Goal: Task Accomplishment & Management: Use online tool/utility

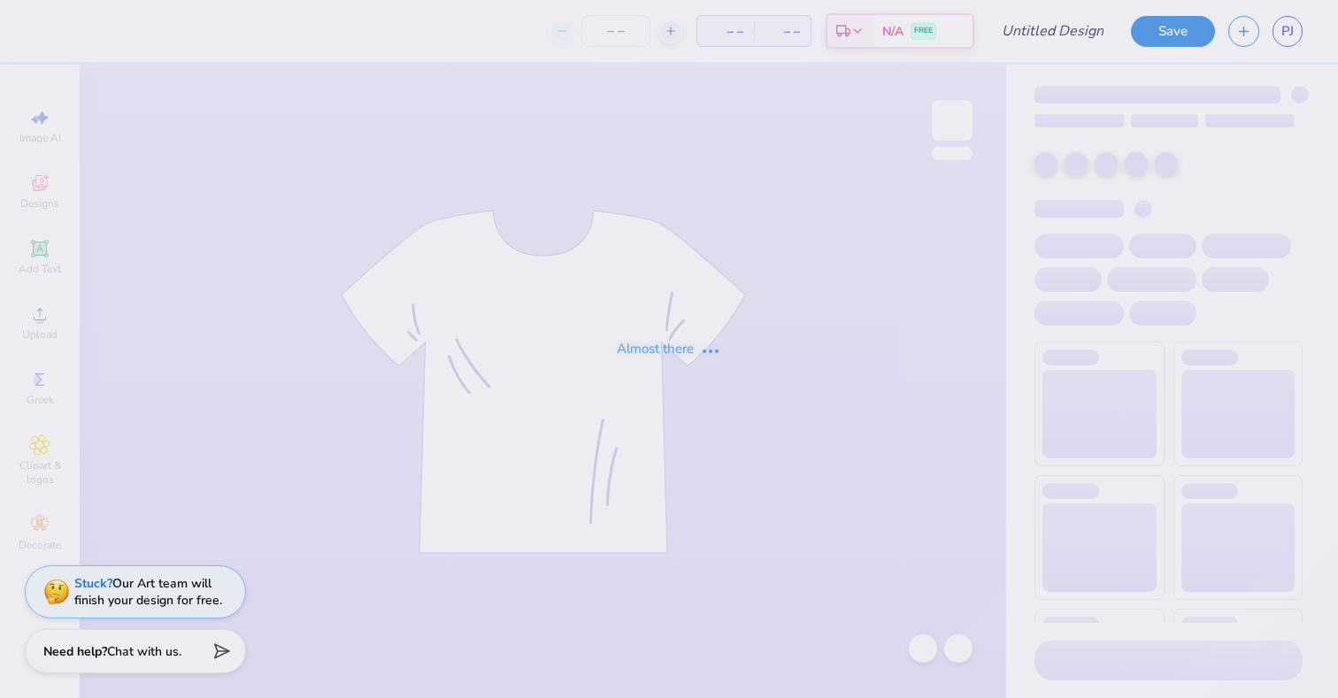
type input "sig pi 4"
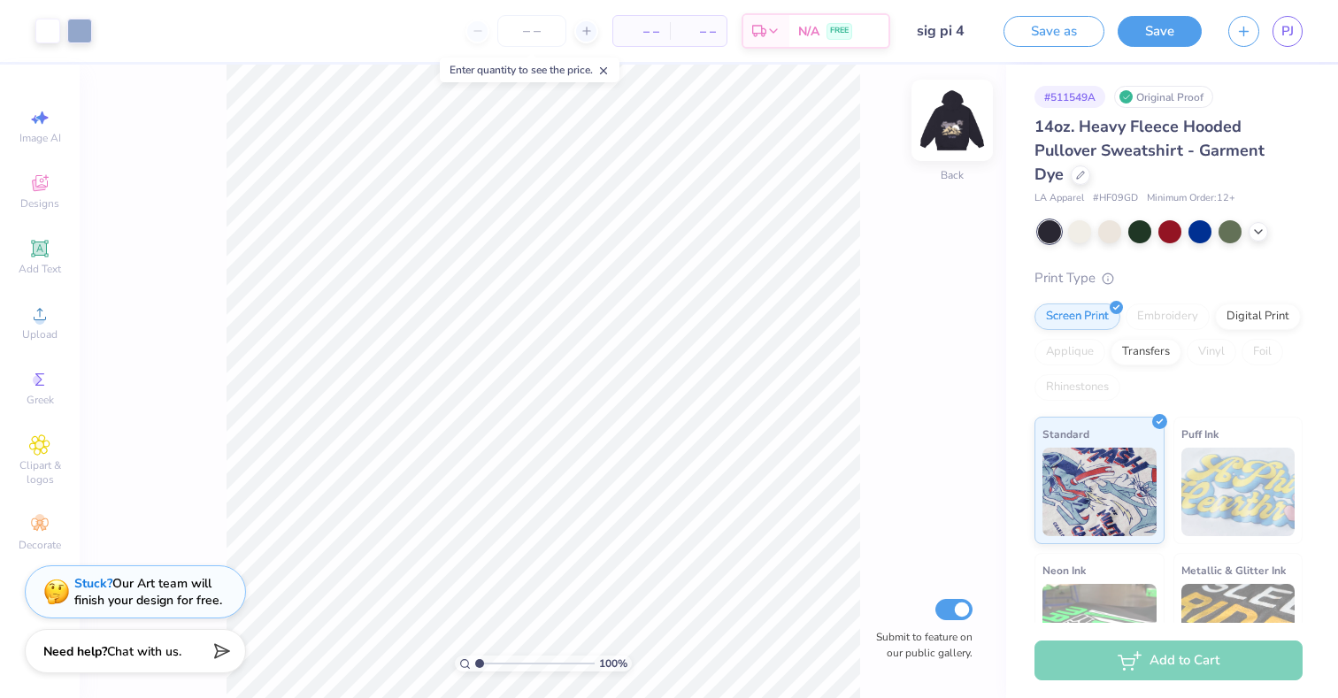
click at [965, 127] on img at bounding box center [952, 120] width 71 height 71
click at [950, 120] on img at bounding box center [952, 120] width 71 height 71
click at [958, 117] on img at bounding box center [952, 120] width 71 height 71
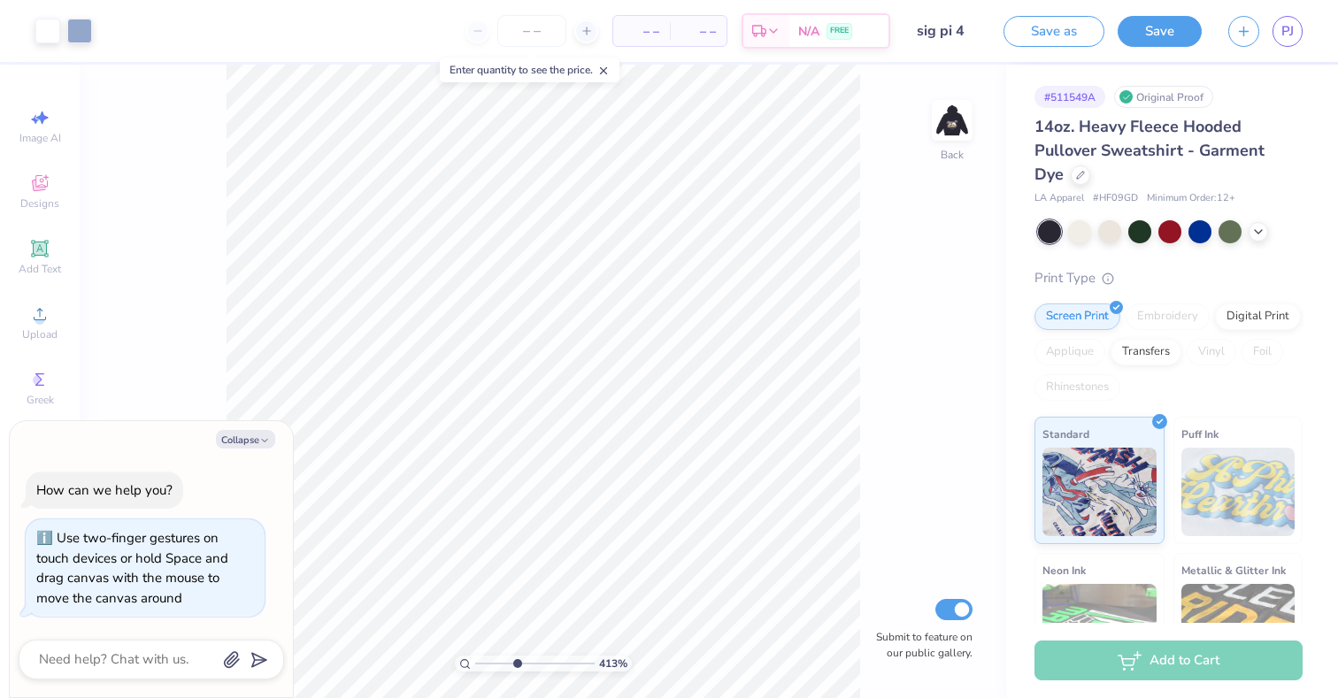
drag, startPoint x: 479, startPoint y: 665, endPoint x: 516, endPoint y: 642, distance: 43.3
type input "4.14"
click at [516, 656] on input "range" at bounding box center [534, 664] width 119 height 16
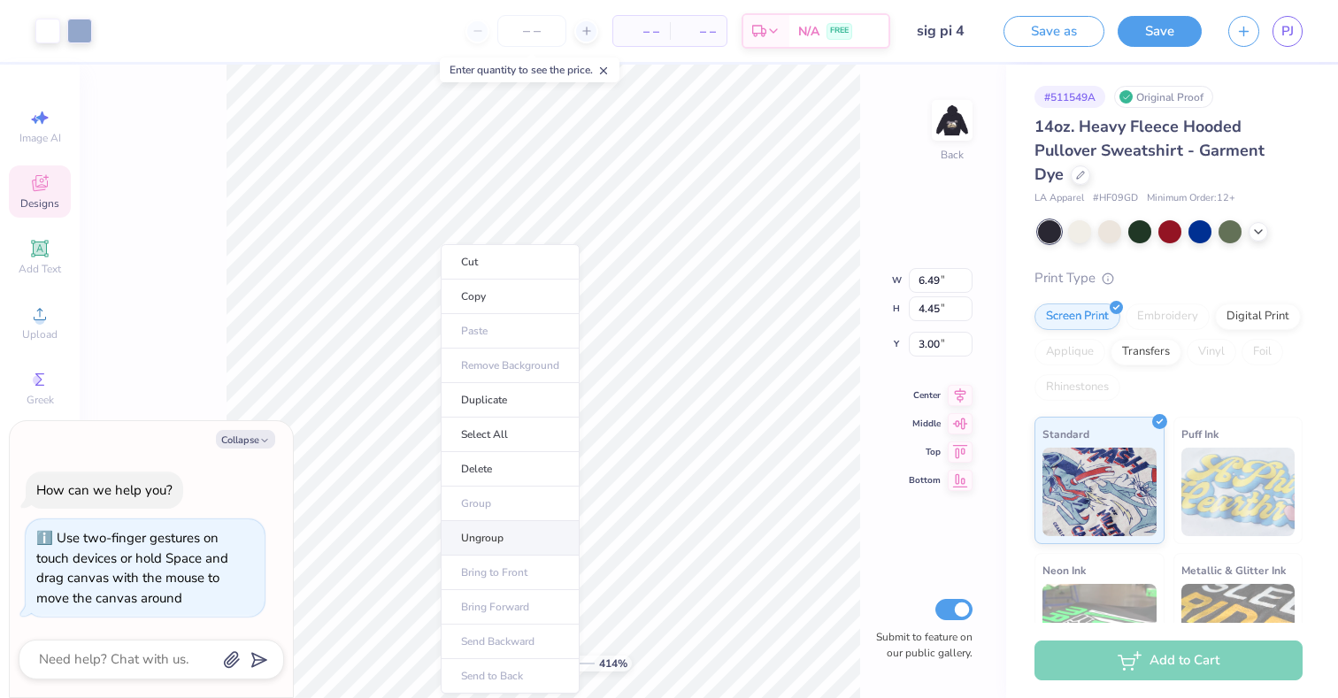
click at [496, 534] on li "Ungroup" at bounding box center [510, 538] width 139 height 35
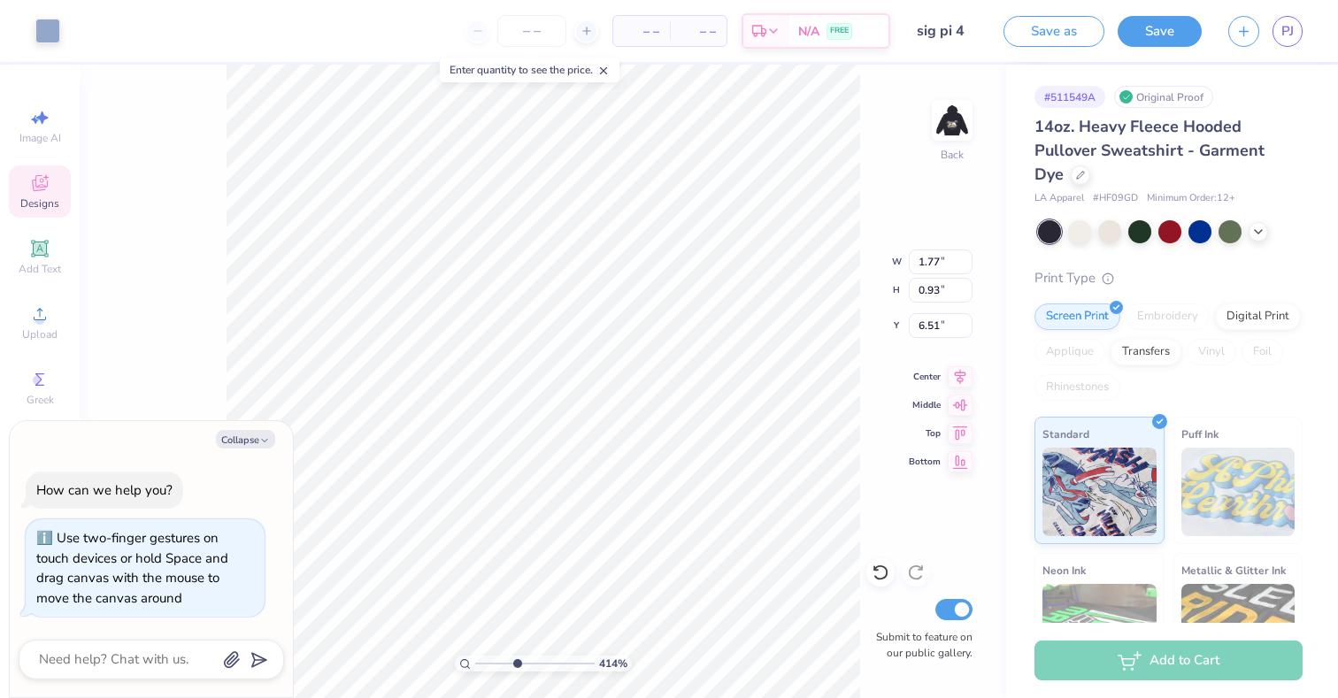
type textarea "x"
type input "6.71"
type textarea "x"
drag, startPoint x: 513, startPoint y: 662, endPoint x: 468, endPoint y: 665, distance: 45.3
type input "1"
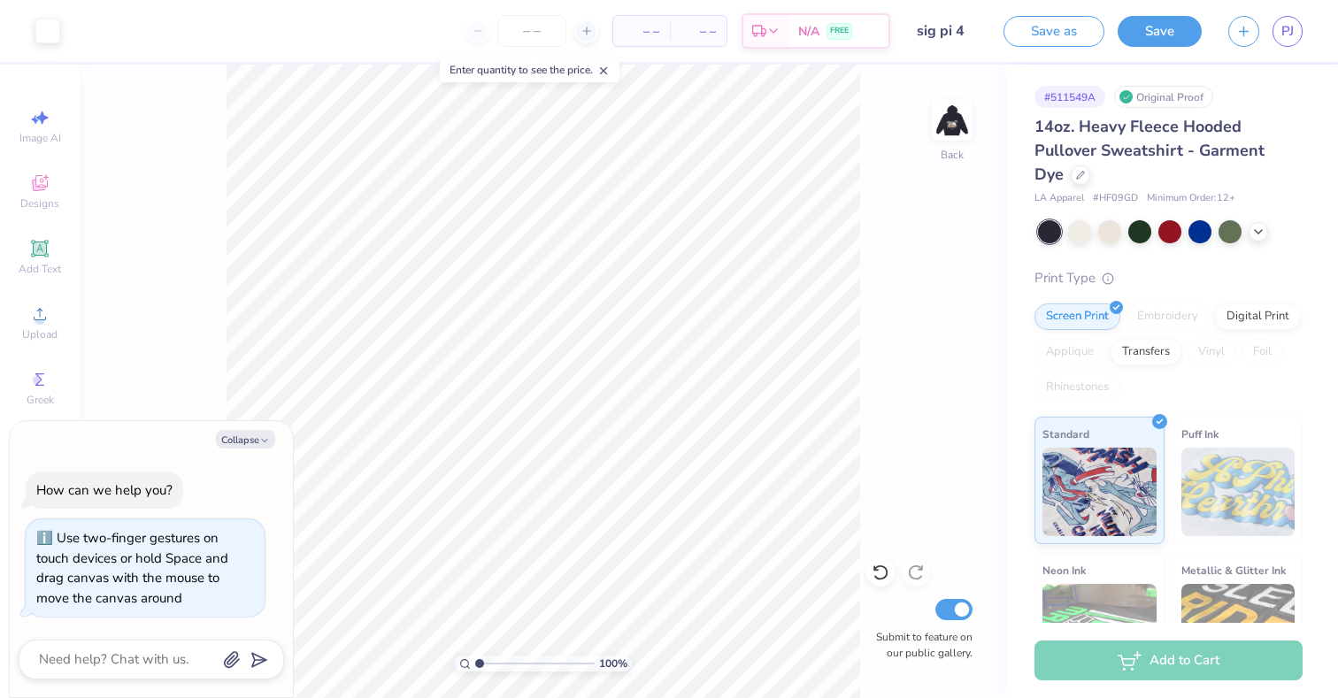
click at [475, 665] on input "range" at bounding box center [534, 664] width 119 height 16
click at [257, 442] on button "Collapse" at bounding box center [245, 439] width 59 height 19
type textarea "x"
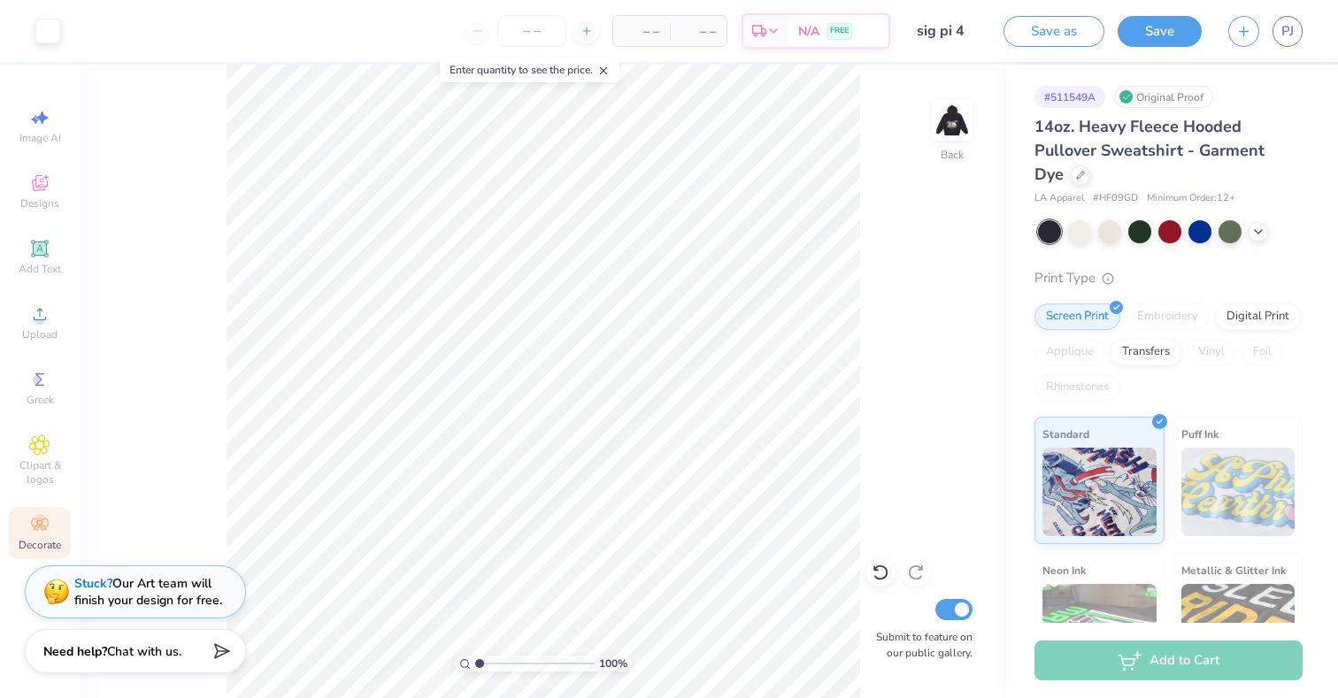
click at [40, 538] on span "Decorate" at bounding box center [40, 545] width 42 height 14
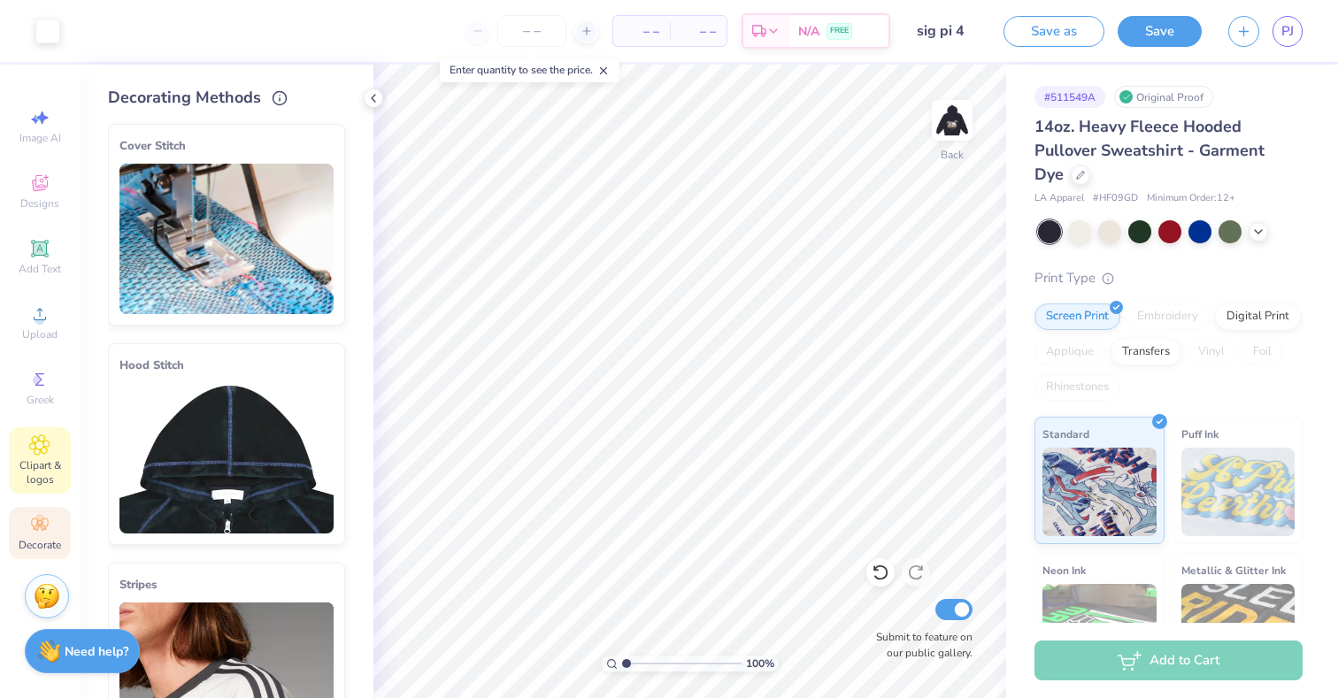
click at [44, 480] on span "Clipart & logos" at bounding box center [40, 472] width 62 height 28
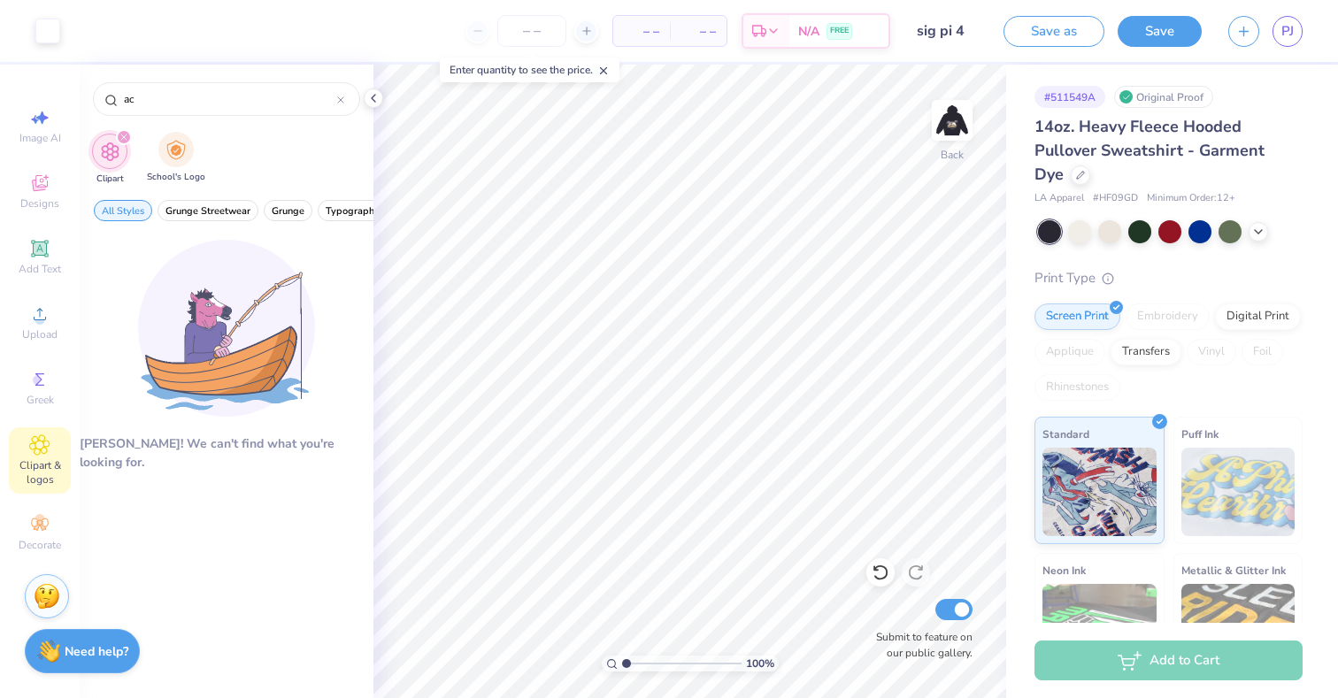
type input "a"
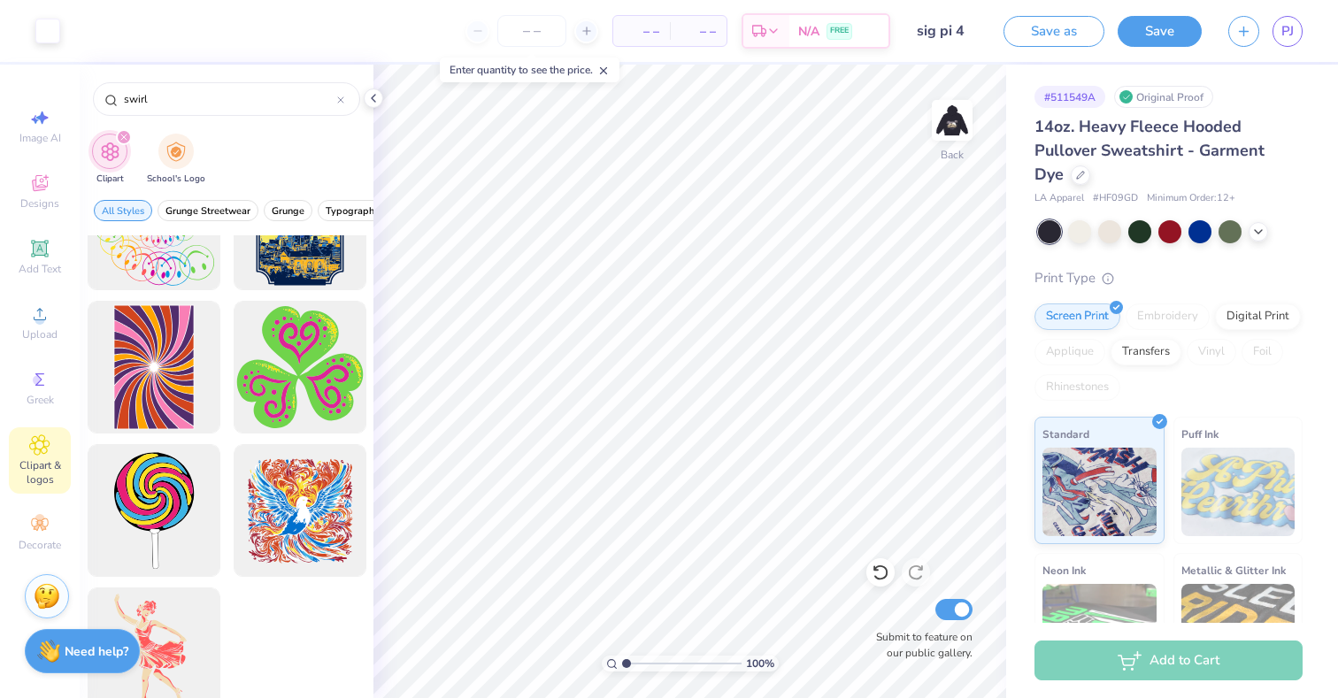
scroll to position [790, 0]
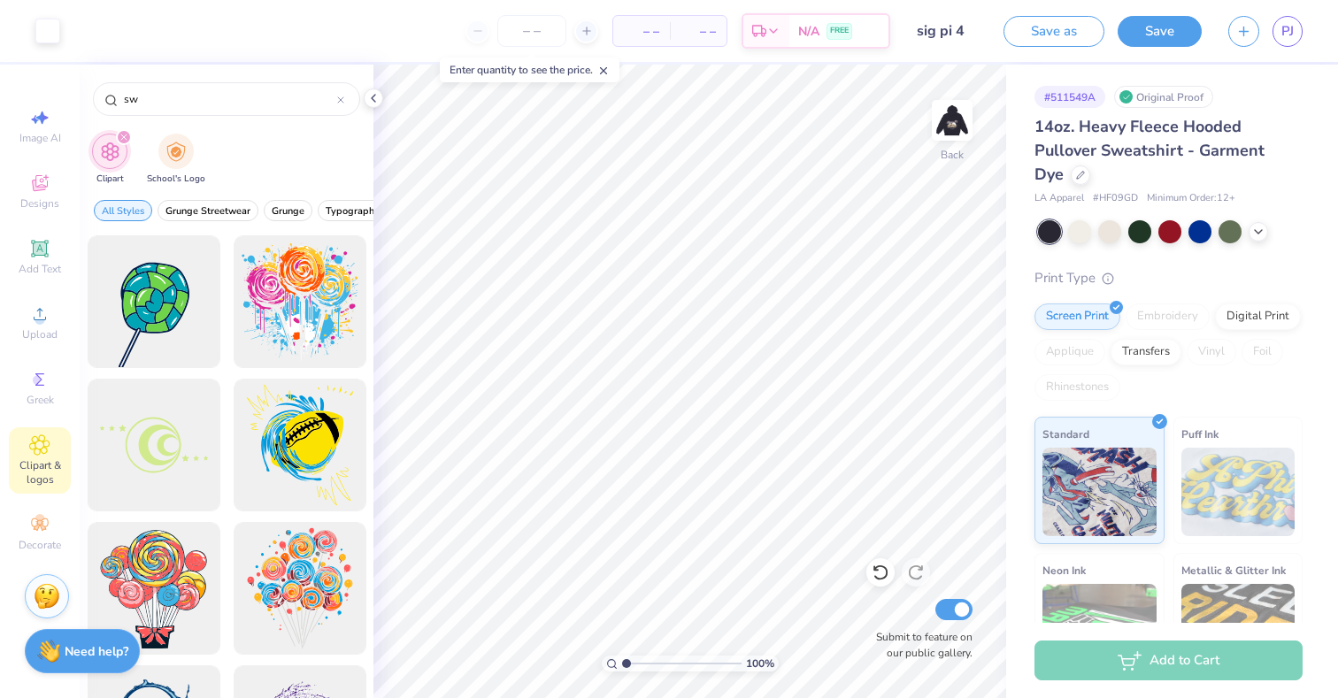
type input "s"
type input "a"
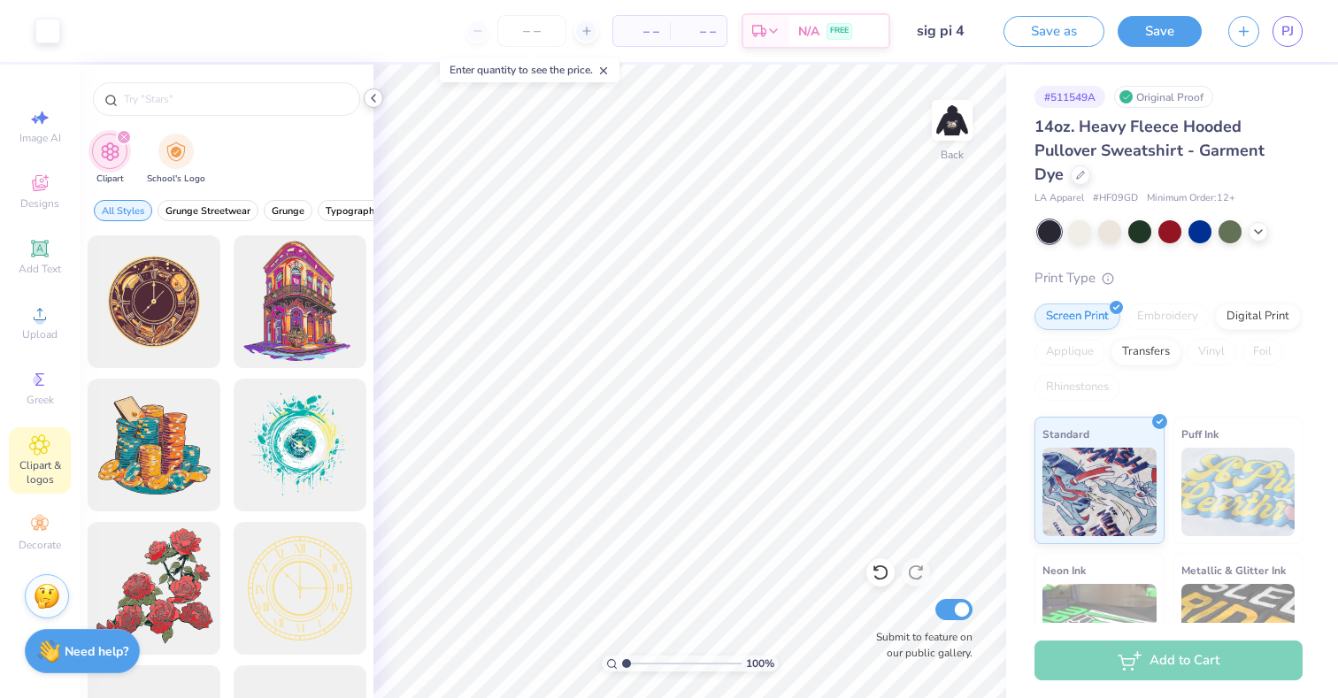
click at [377, 102] on icon at bounding box center [373, 98] width 14 height 14
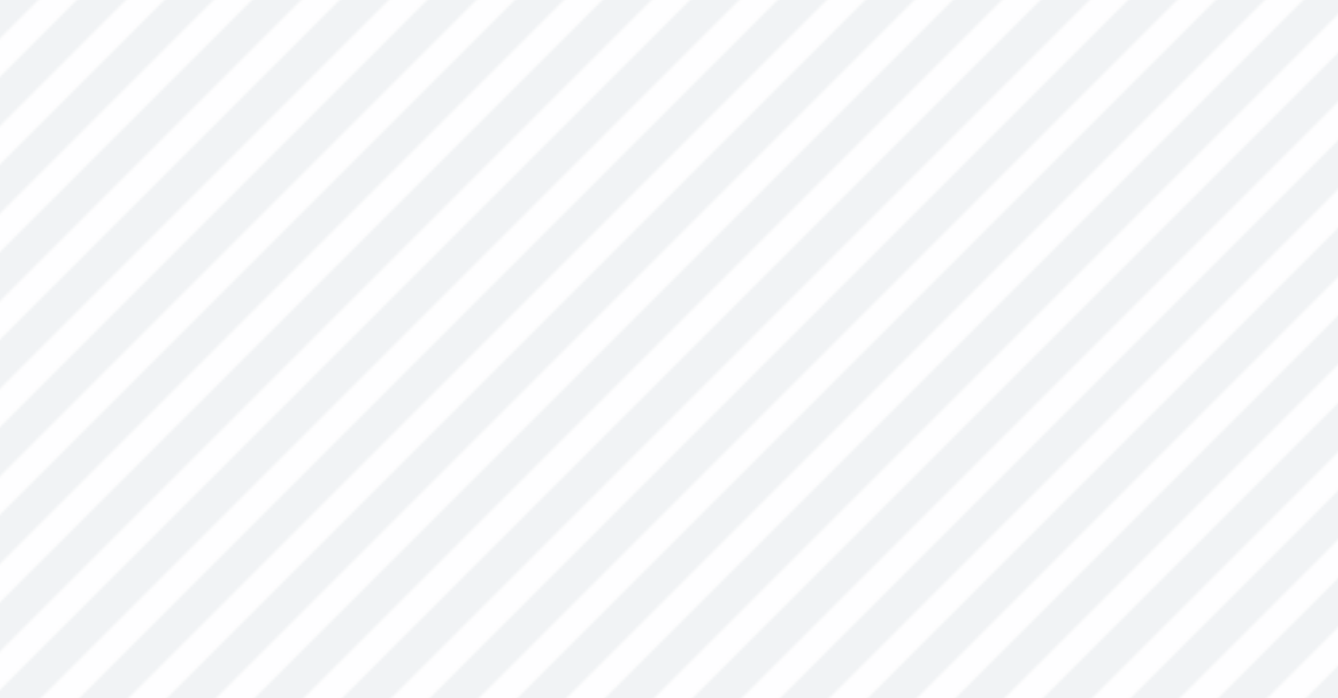
type input "1.28"
type input "1.82"
type input "3.10"
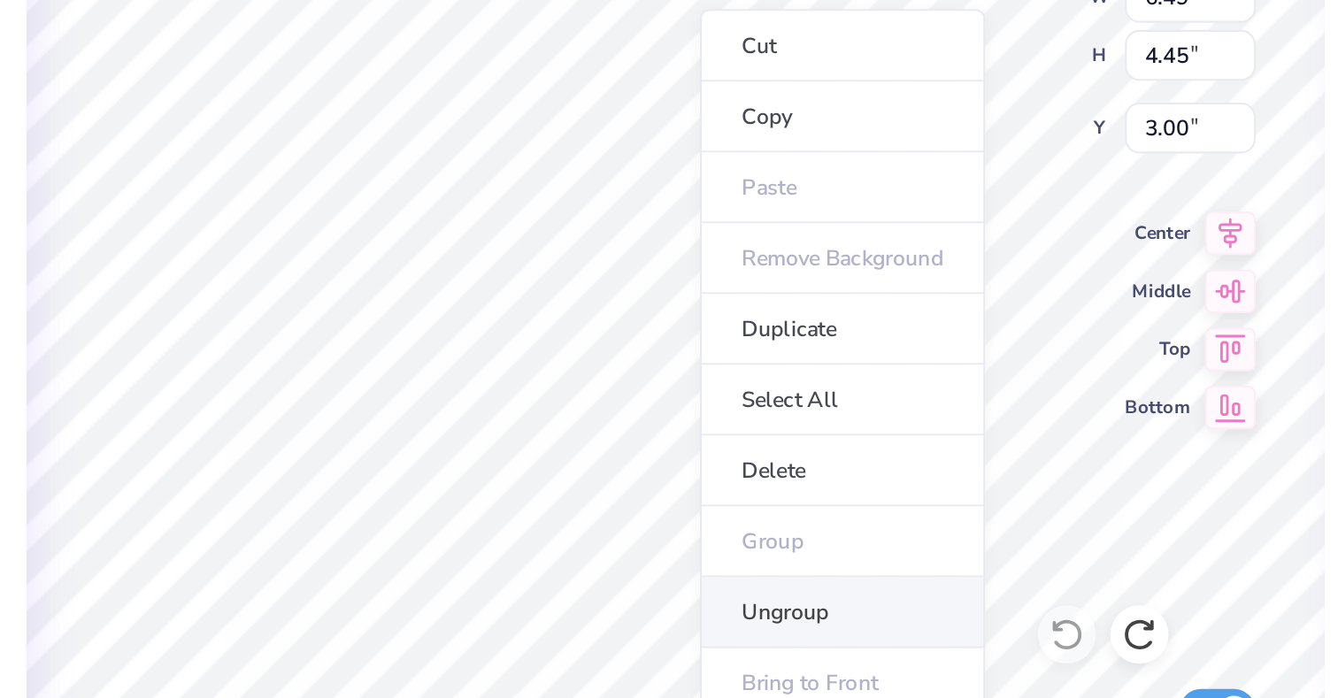
click at [739, 552] on li "Ungroup" at bounding box center [771, 562] width 139 height 35
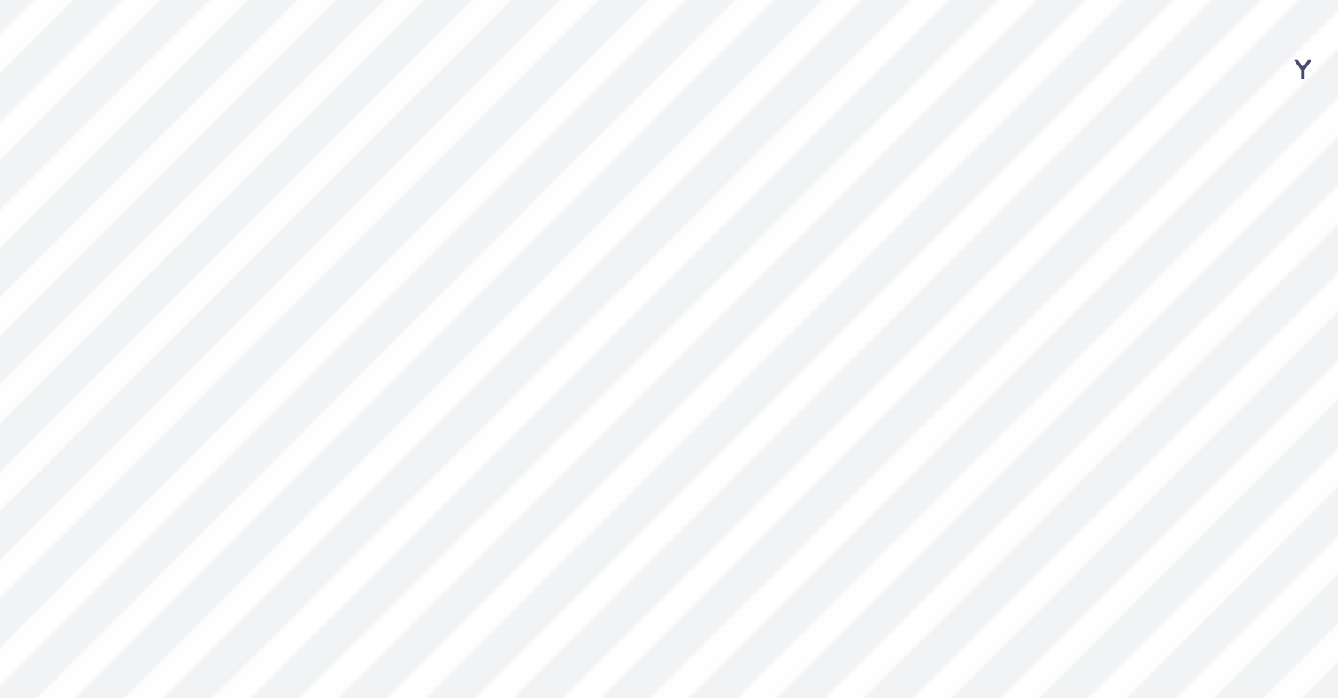
type input "8.70"
type input "1.17"
type input "1.80"
type input "3.00"
type input "1.09"
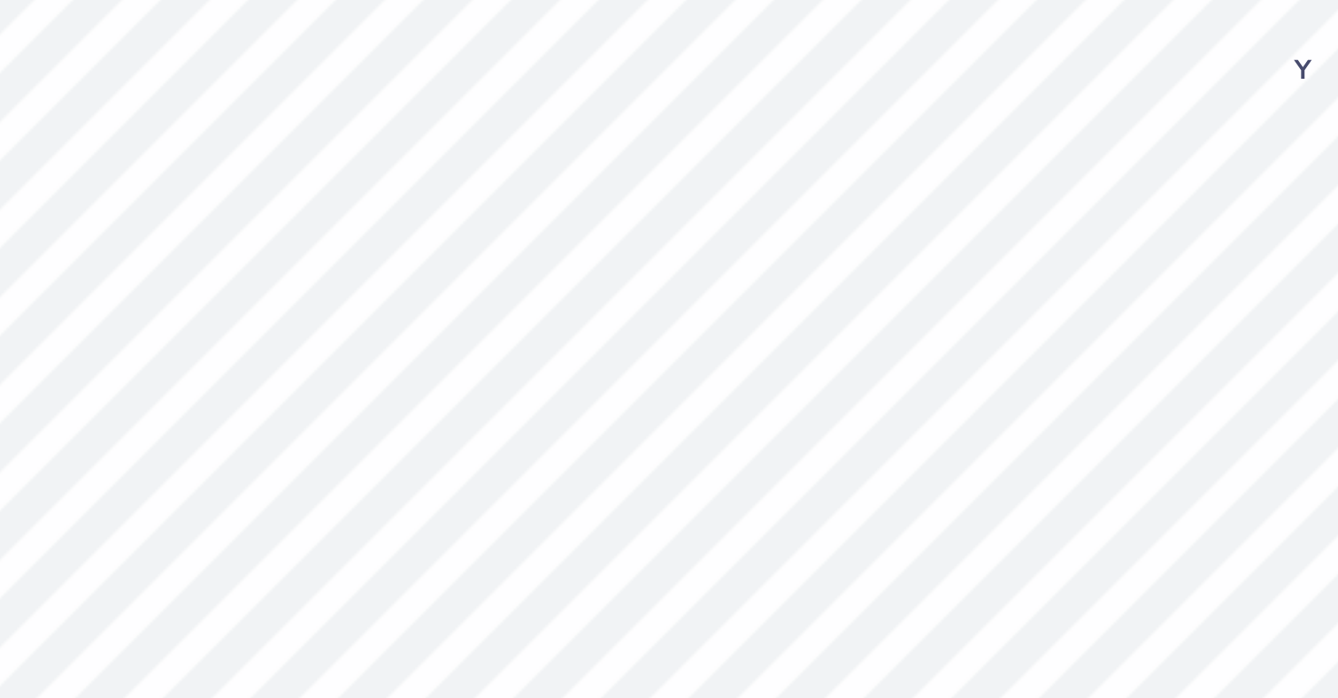
type input "1.67"
type input "1.17"
type input "1.80"
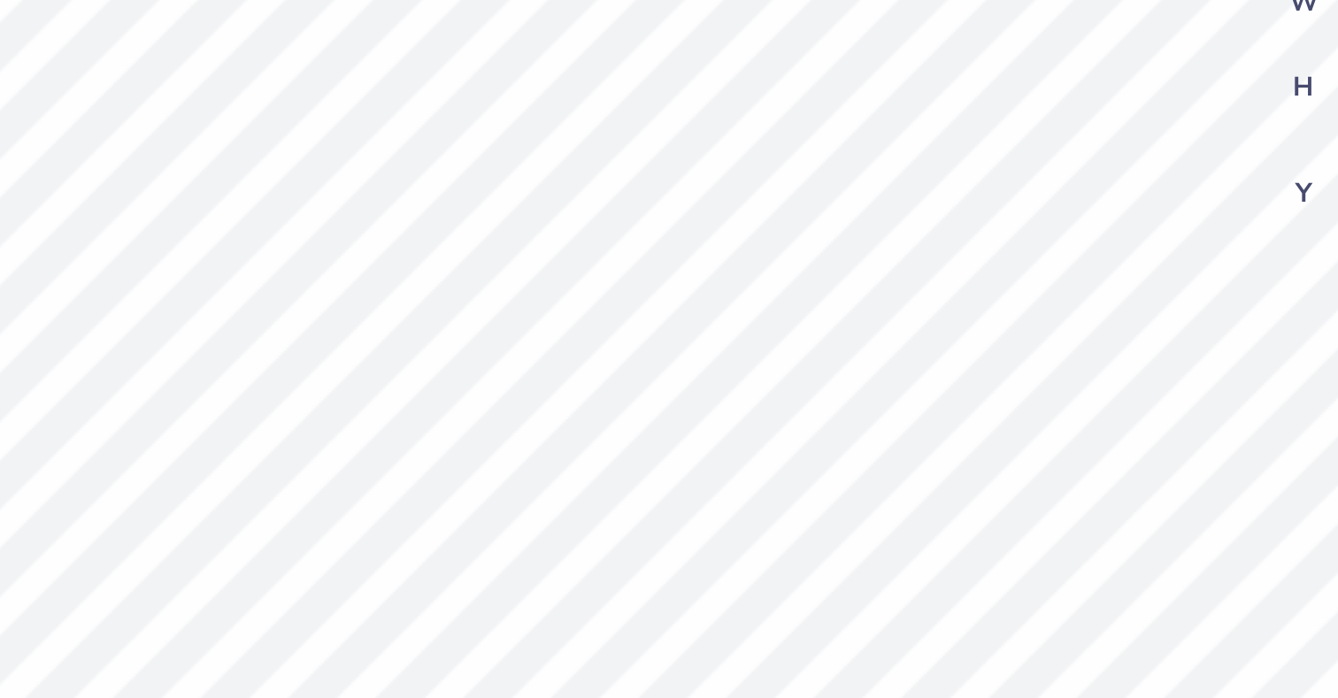
type input "1.02"
type input "1.57"
type input "1.17"
type input "1.80"
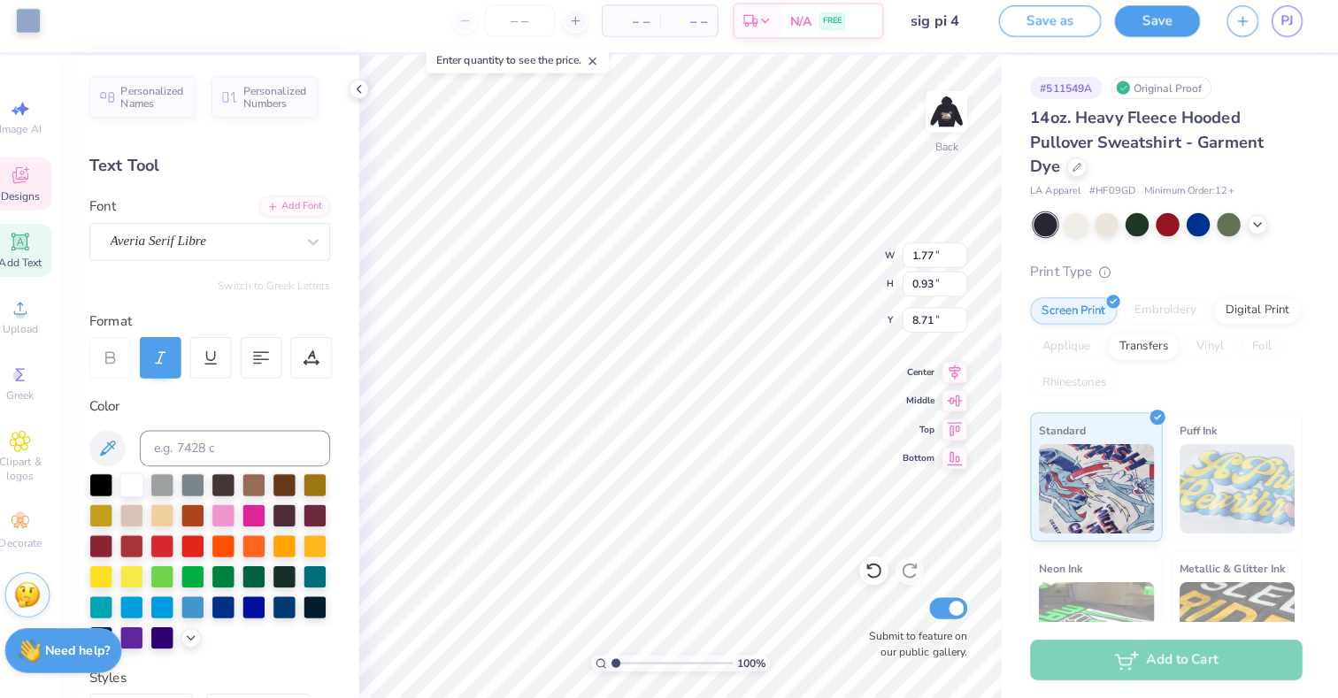
scroll to position [0, 0]
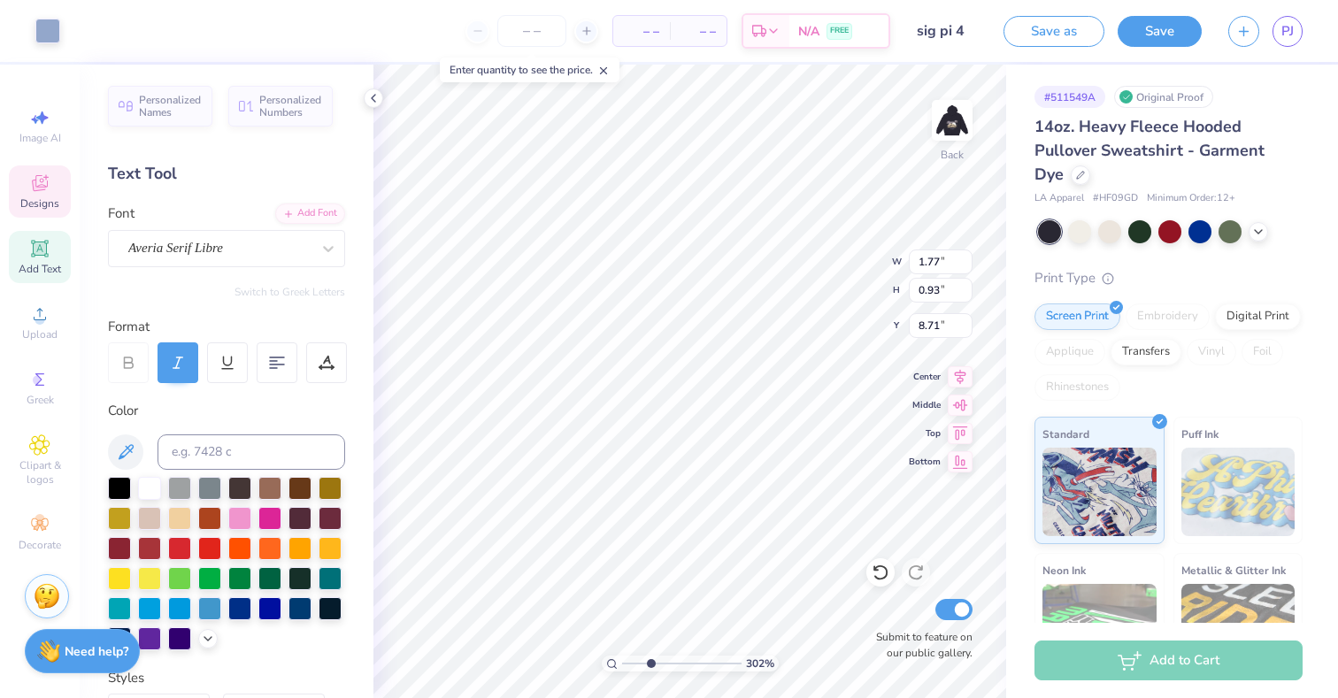
drag, startPoint x: 621, startPoint y: 661, endPoint x: 650, endPoint y: 661, distance: 28.3
click at [650, 661] on input "range" at bounding box center [681, 664] width 119 height 16
drag, startPoint x: 650, startPoint y: 661, endPoint x: 686, endPoint y: 664, distance: 36.4
type input "6.06"
click at [686, 664] on input "range" at bounding box center [681, 664] width 119 height 16
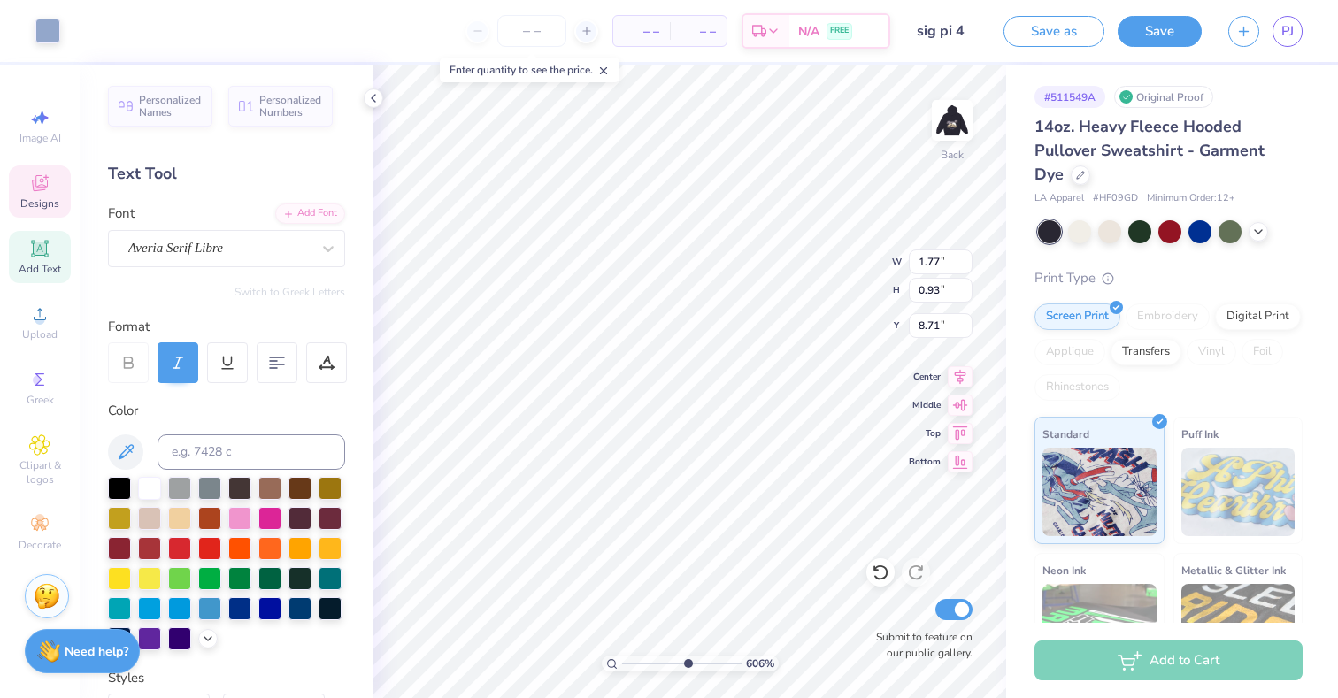
type input "8.64"
drag, startPoint x: 688, startPoint y: 665, endPoint x: 662, endPoint y: 661, distance: 25.9
type input "4.08"
click at [662, 661] on input "range" at bounding box center [681, 664] width 119 height 16
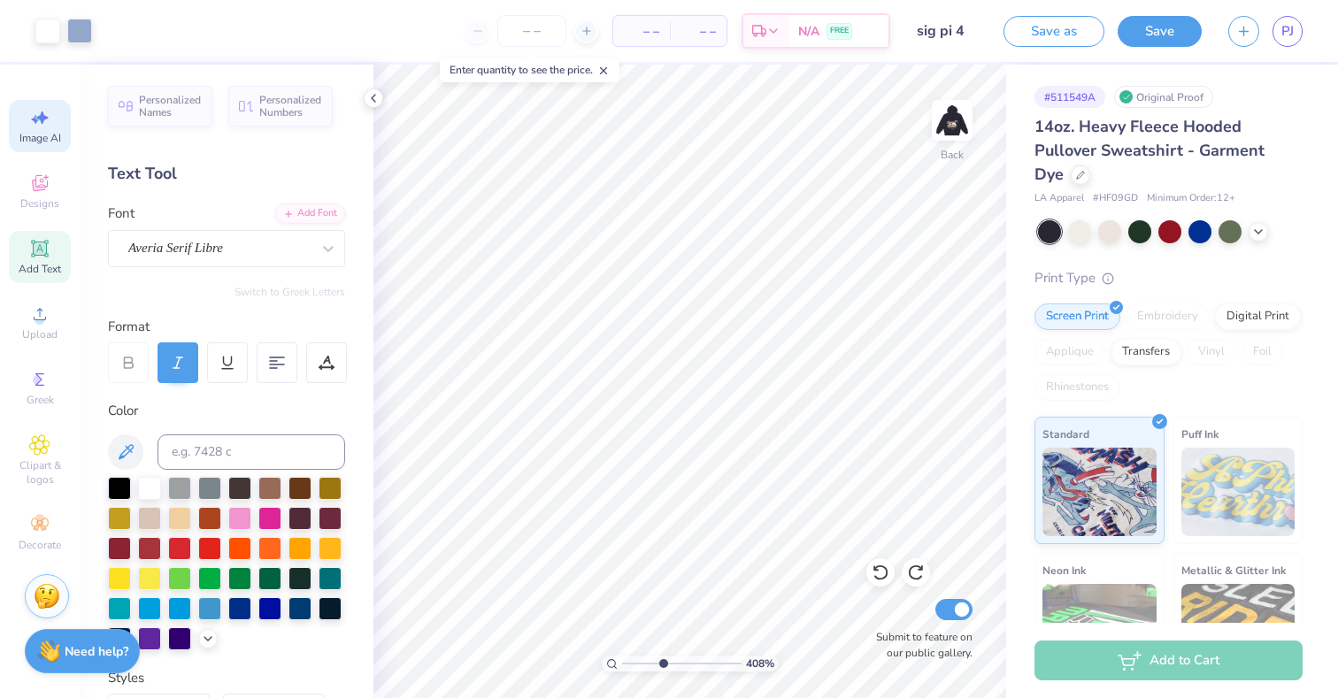
click at [45, 115] on icon at bounding box center [39, 117] width 21 height 21
select select "4"
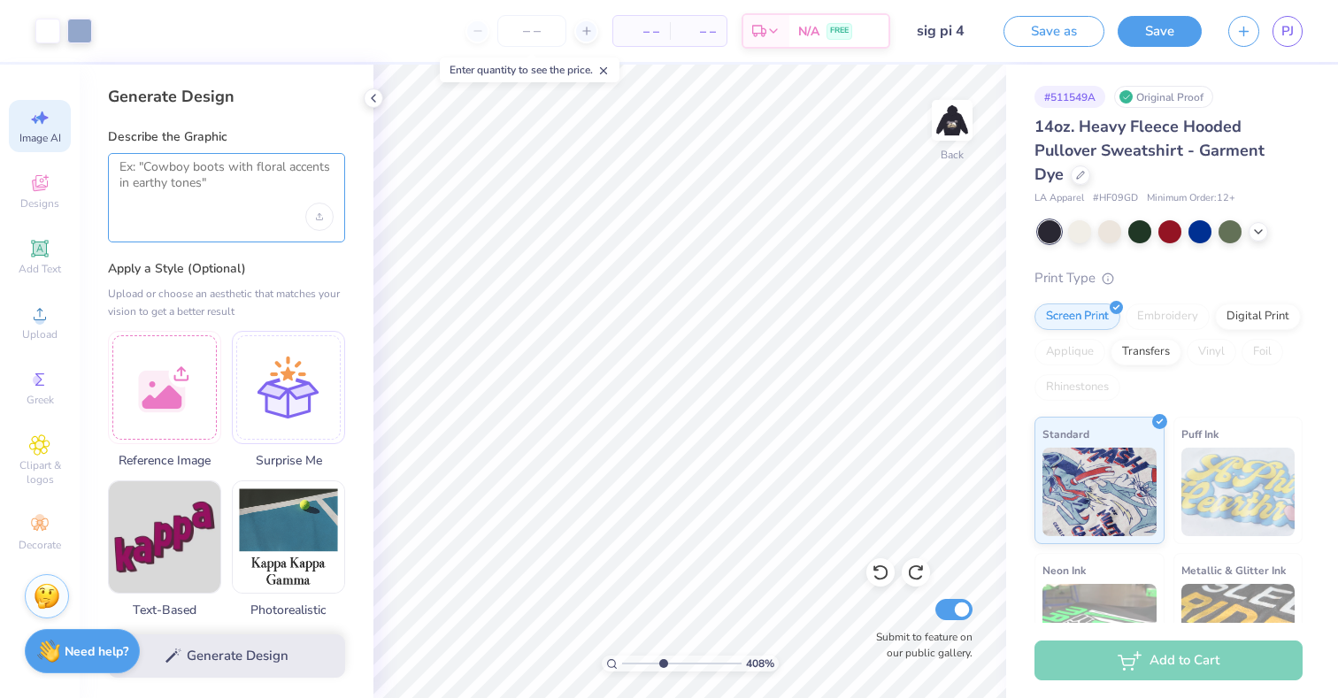
click at [227, 165] on textarea at bounding box center [226, 181] width 214 height 44
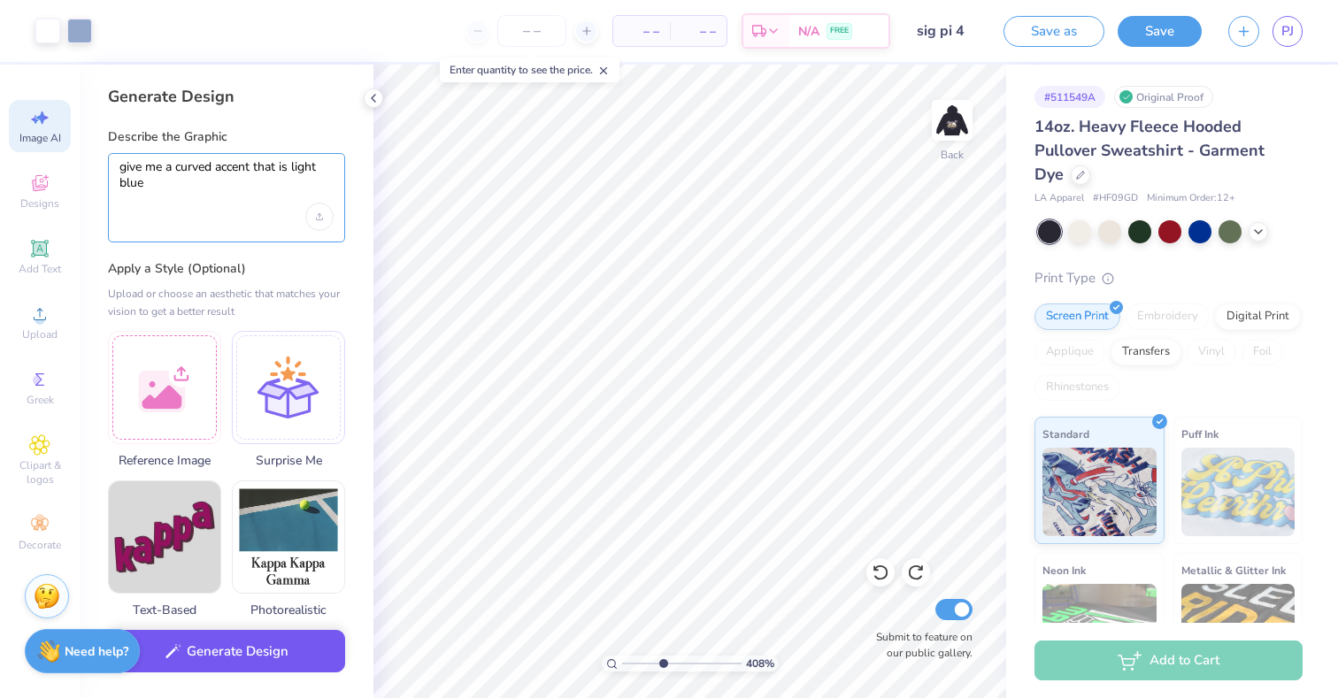
type textarea "give me a curved accent that is light blue"
click at [261, 642] on button "Generate Design" at bounding box center [226, 651] width 237 height 43
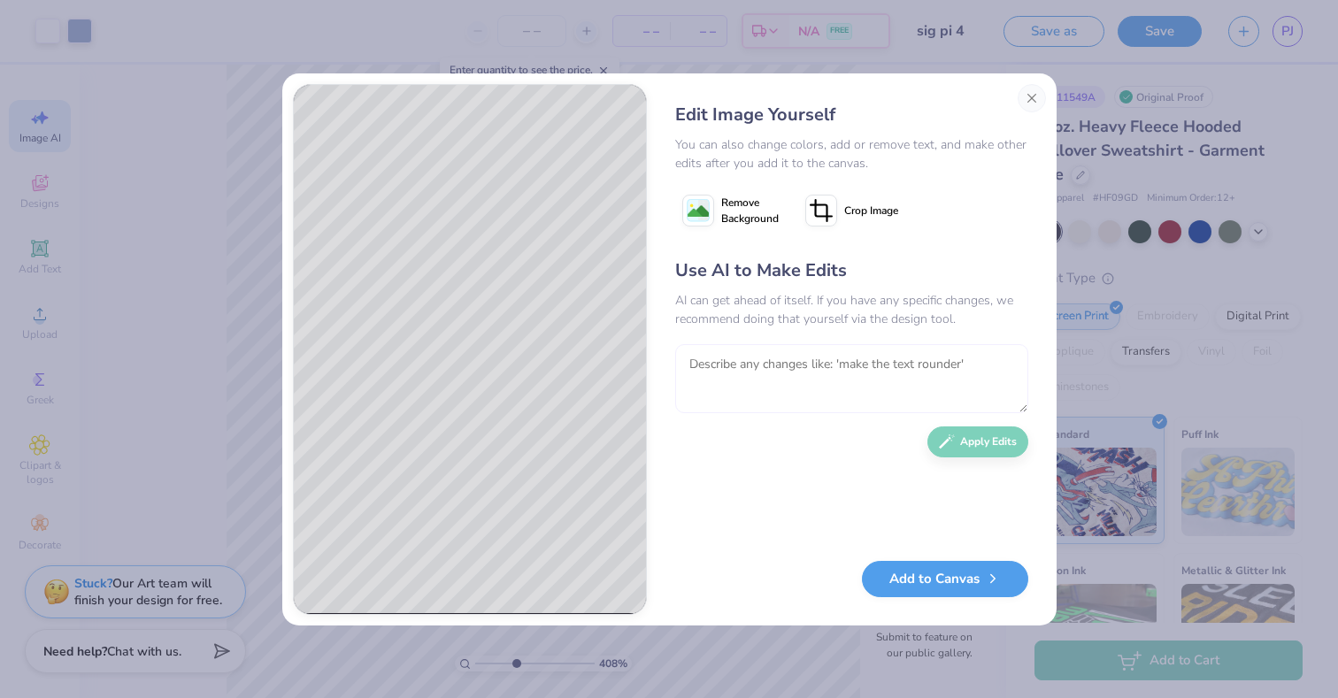
click at [923, 365] on textarea at bounding box center [851, 378] width 353 height 69
click at [923, 365] on textarea "make it" at bounding box center [851, 378] width 353 height 69
type textarea "make it an oval thats opened on one end: oblong with a slight curve"
click at [993, 434] on button "Apply Edits" at bounding box center [977, 437] width 101 height 31
click at [908, 355] on textarea at bounding box center [851, 378] width 353 height 69
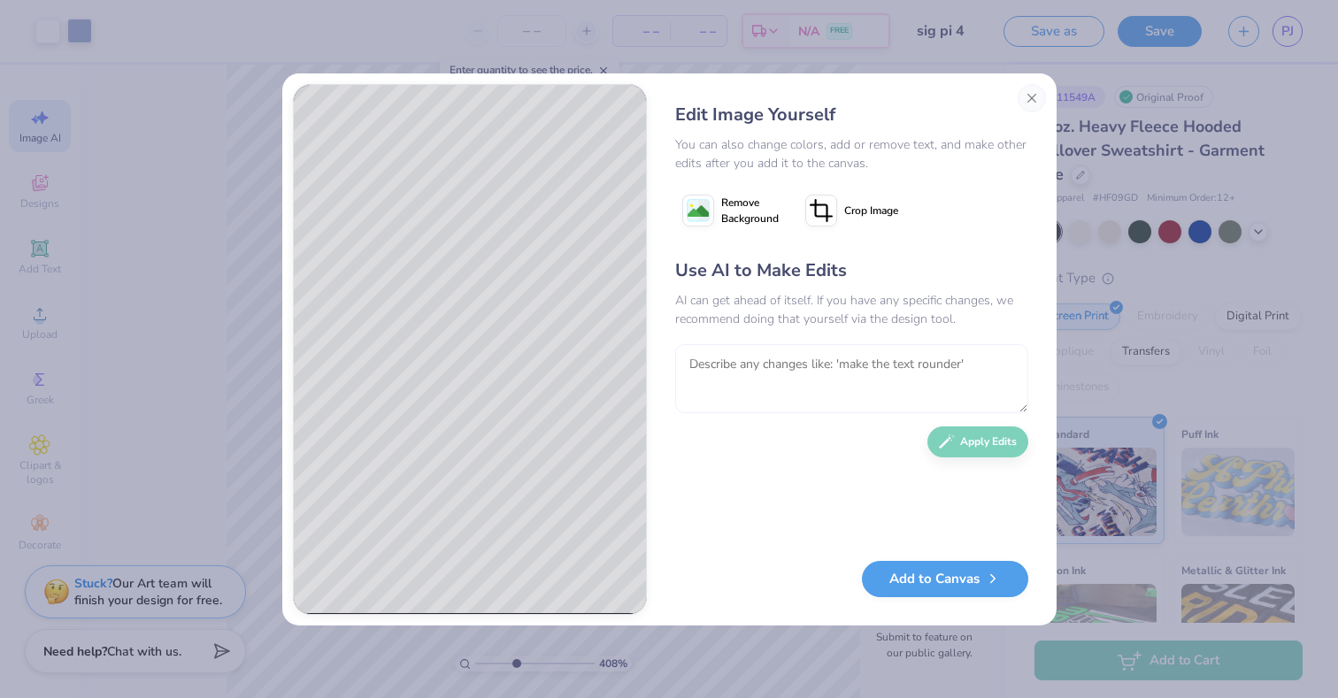
click at [908, 355] on textarea at bounding box center [851, 378] width 353 height 69
type textarea "want the opening at the top and make the overall shape curvy"
click at [980, 434] on button "Apply Edits" at bounding box center [977, 437] width 101 height 31
click at [930, 358] on textarea at bounding box center [851, 378] width 353 height 69
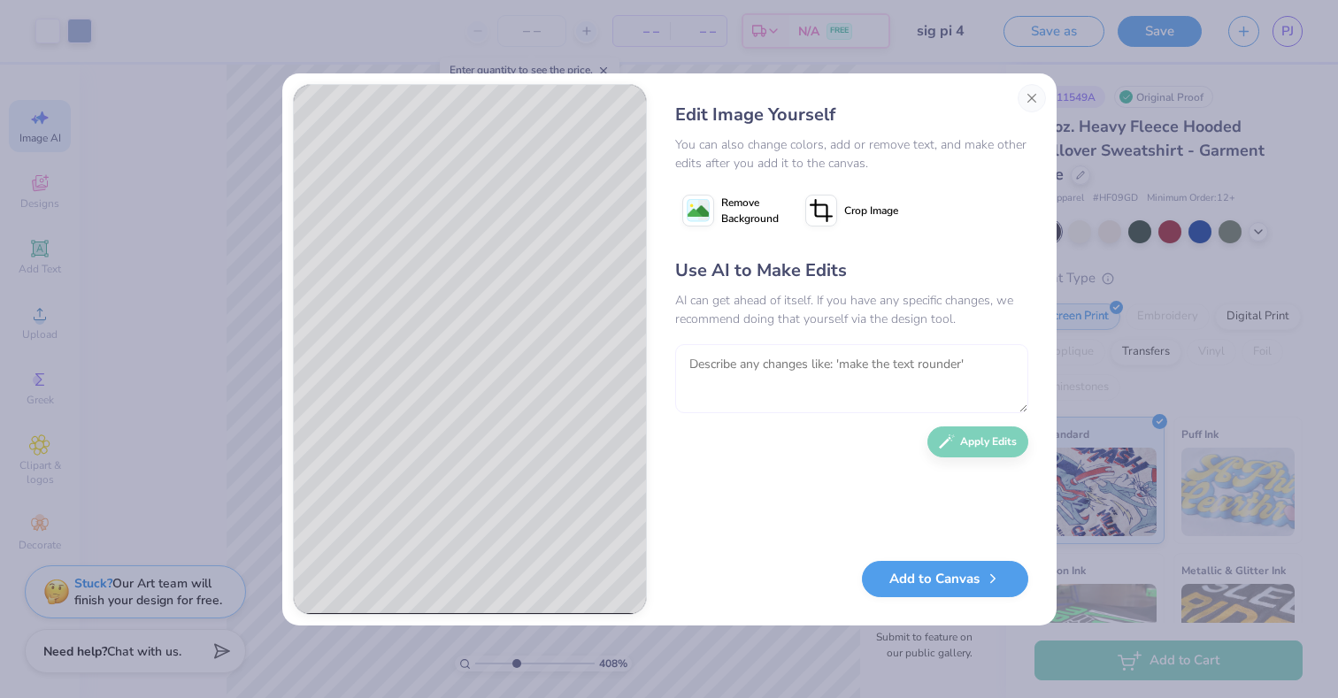
click at [930, 358] on textarea at bounding box center [851, 378] width 353 height 69
type textarea "m"
type textarea "cut a 1/4 off the top"
click at [948, 447] on button "Apply Edits" at bounding box center [977, 437] width 101 height 31
click at [919, 566] on button "Add to Canvas" at bounding box center [945, 575] width 166 height 36
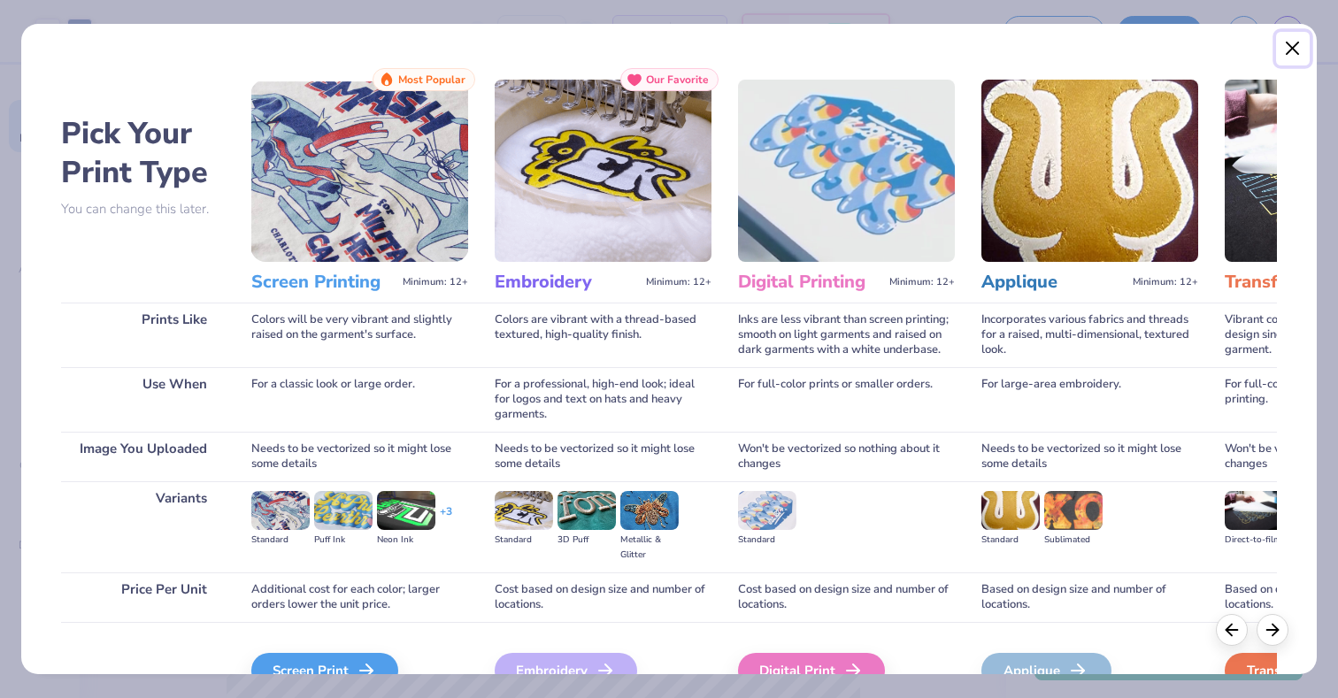
click at [1287, 51] on button "Close" at bounding box center [1293, 49] width 34 height 34
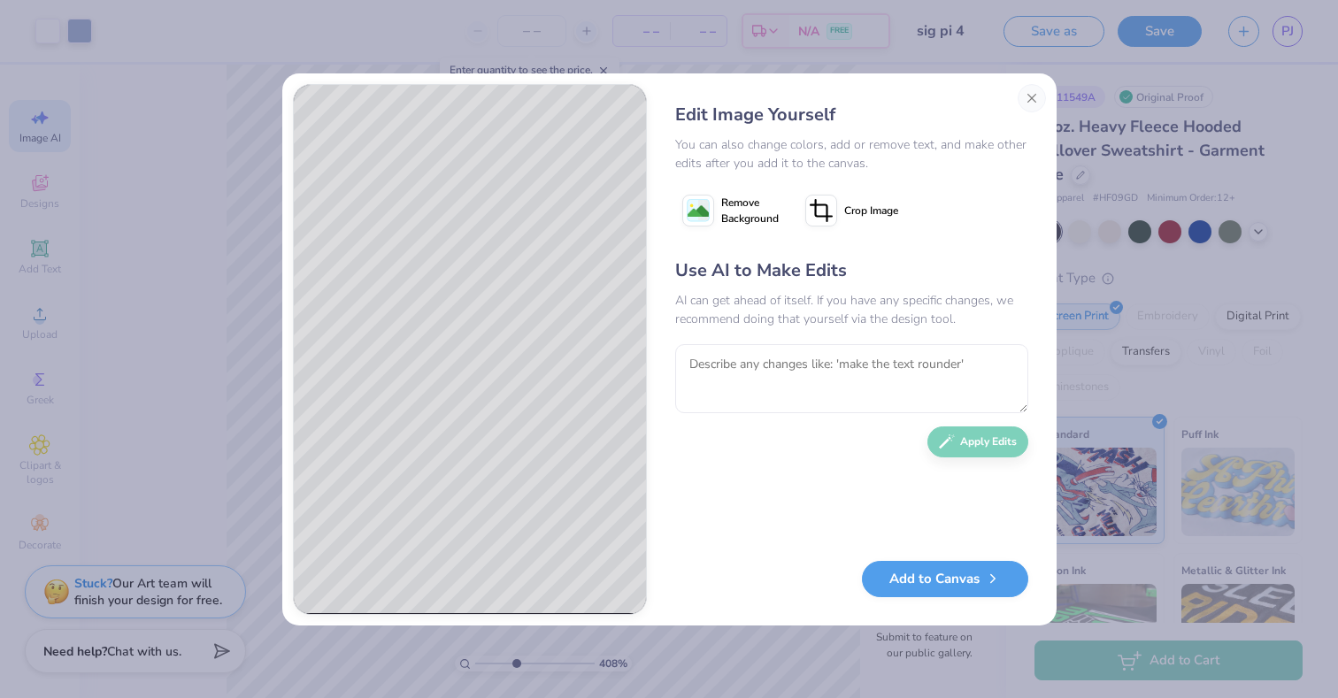
click at [949, 594] on div "Add to Canvas" at bounding box center [851, 579] width 353 height 36
click at [949, 582] on button "Add to Canvas" at bounding box center [945, 575] width 166 height 36
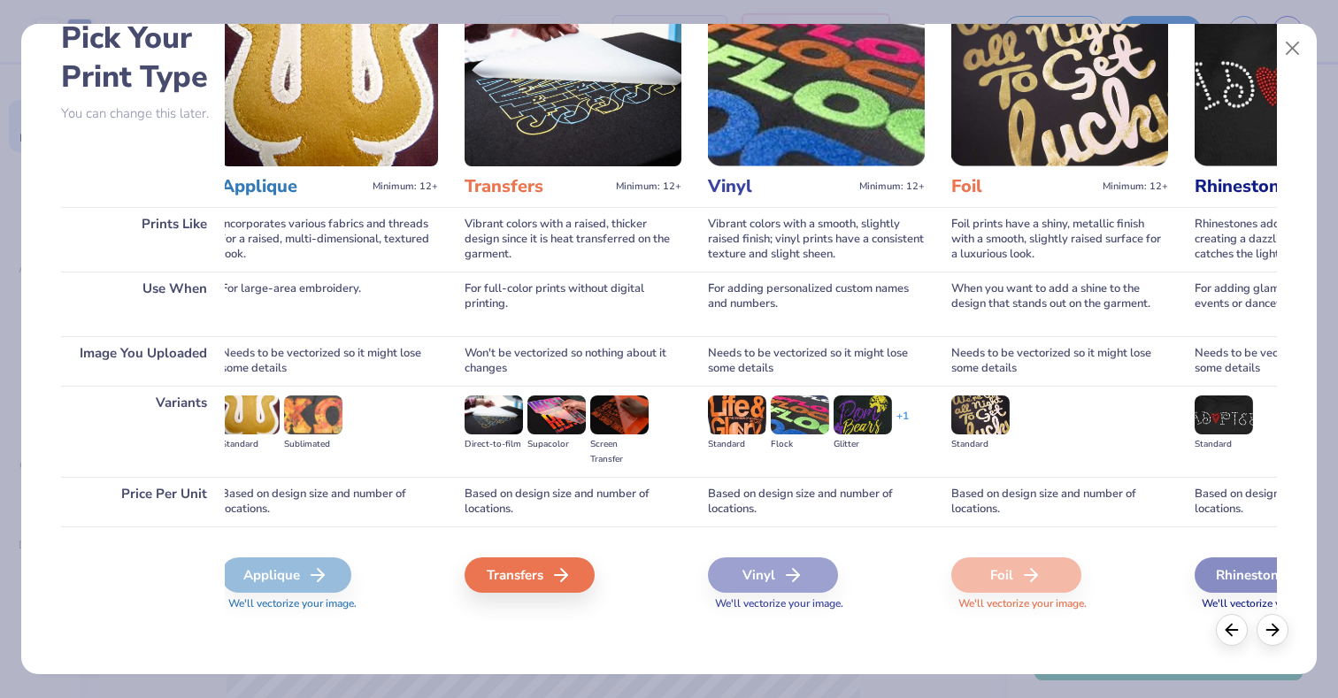
scroll to position [0, 920]
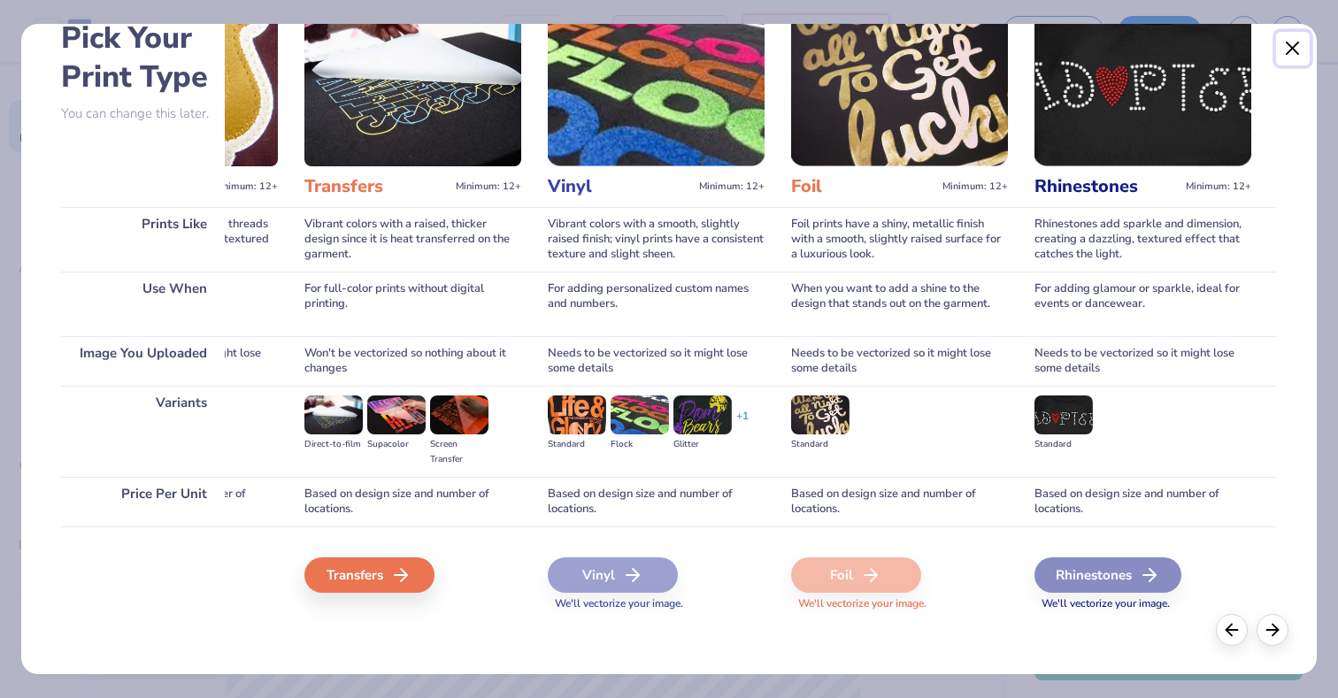
click at [1287, 52] on button "Close" at bounding box center [1293, 49] width 34 height 34
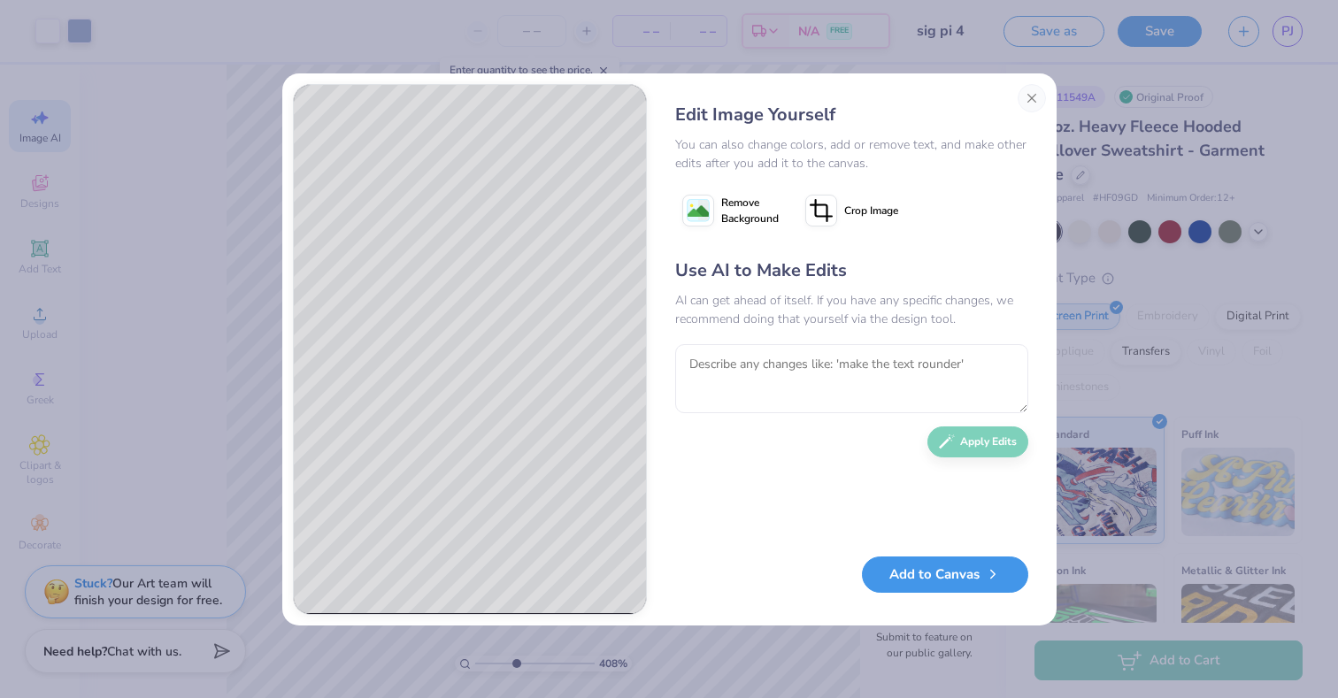
click at [937, 585] on button "Add to Canvas" at bounding box center [945, 575] width 166 height 36
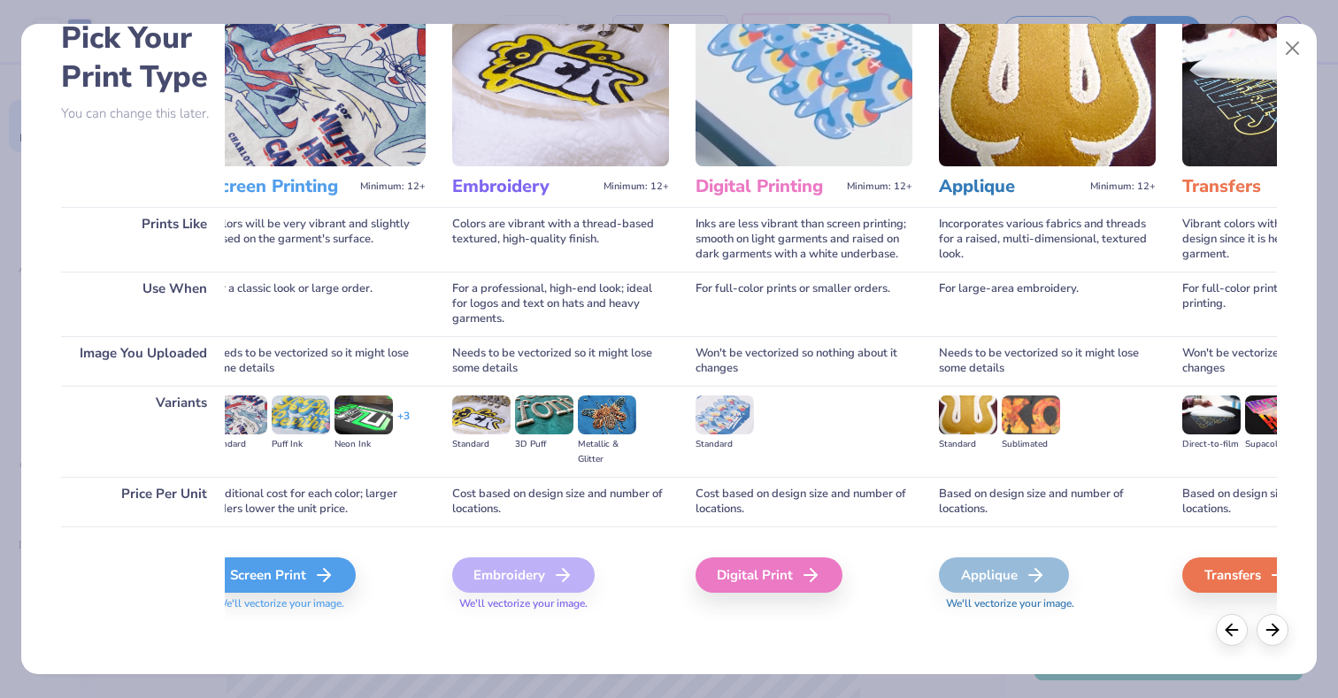
scroll to position [0, 0]
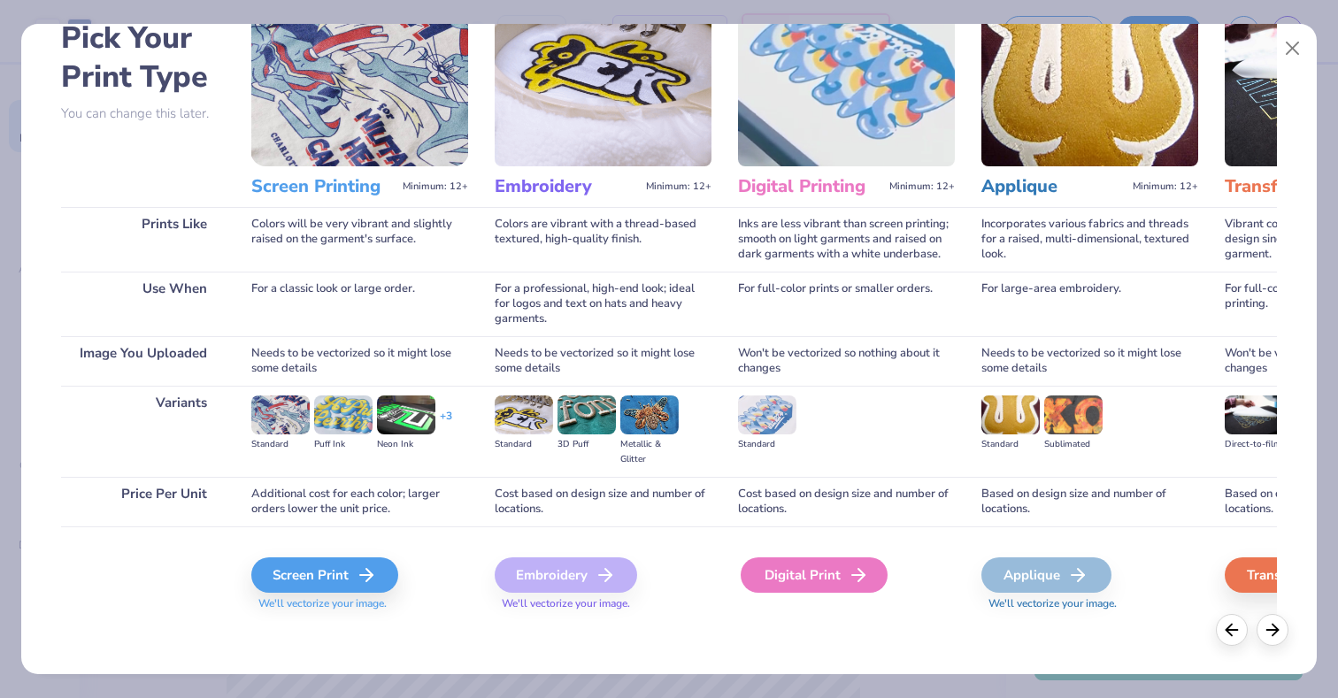
click at [840, 577] on div "Digital Print" at bounding box center [814, 574] width 147 height 35
click at [828, 580] on div "Digital Print" at bounding box center [814, 574] width 147 height 35
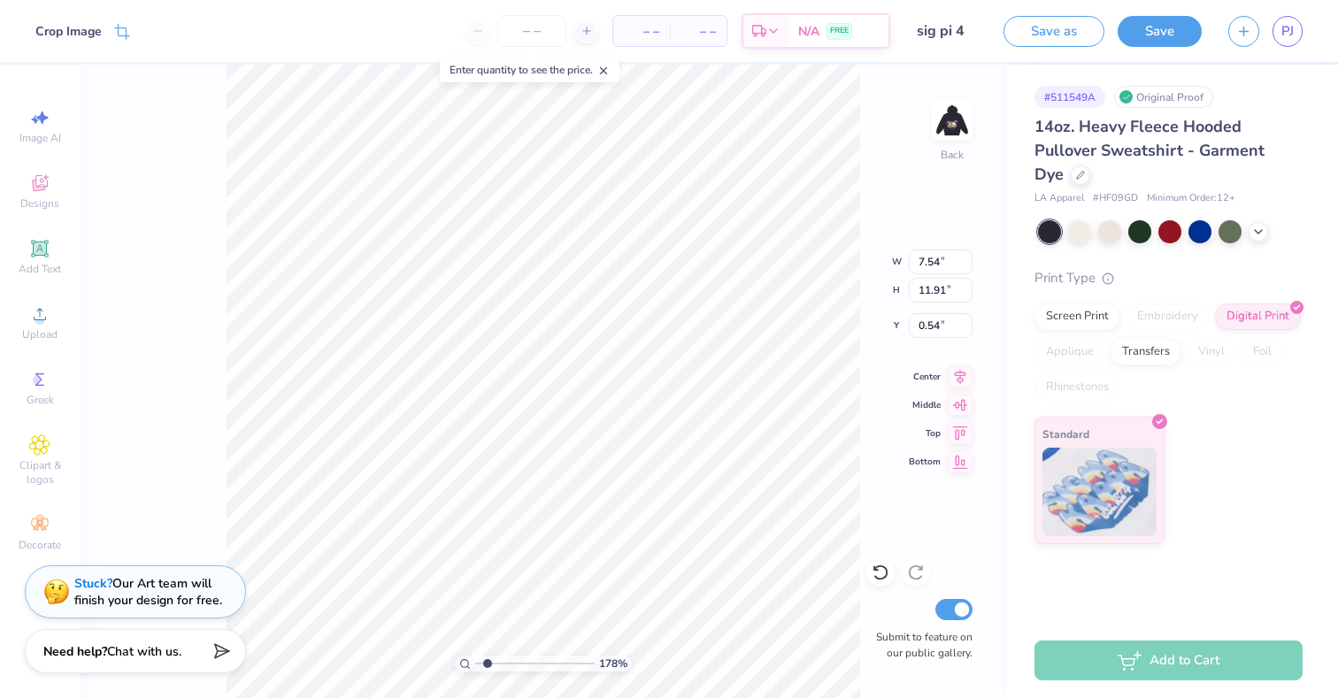
drag, startPoint x: 512, startPoint y: 663, endPoint x: 485, endPoint y: 662, distance: 27.4
type input "1.57"
click at [486, 661] on input "range" at bounding box center [534, 664] width 119 height 16
type input "2.26"
type input "3.58"
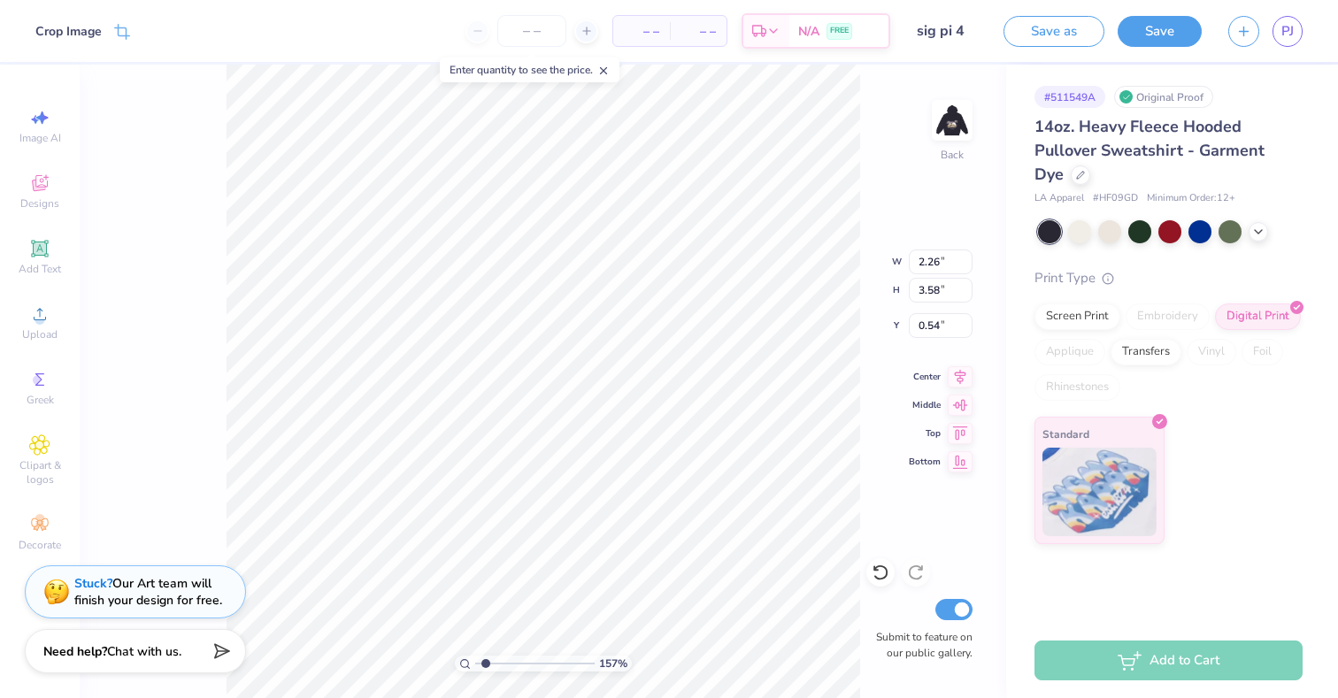
type input "7.54"
type input "11.91"
type input "4.51"
drag, startPoint x: 486, startPoint y: 662, endPoint x: 523, endPoint y: 662, distance: 37.2
type input "4.69"
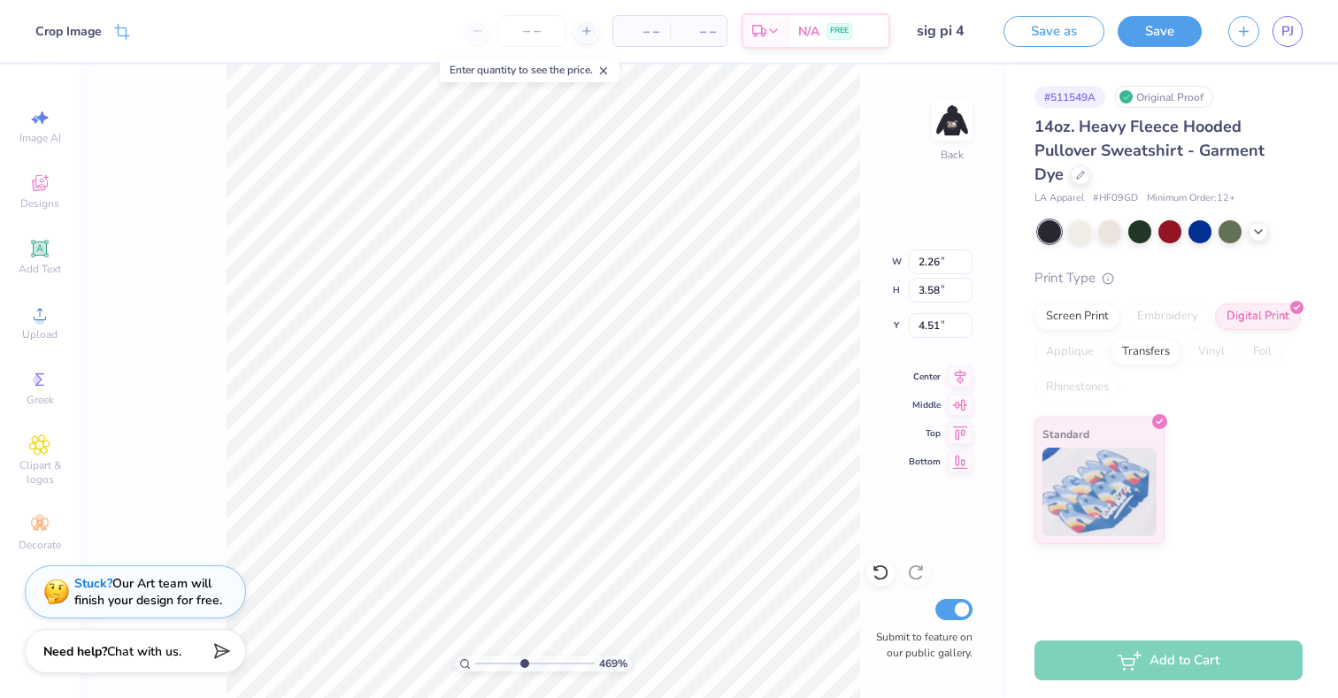
click at [523, 662] on input "range" at bounding box center [534, 664] width 119 height 16
type input "1.28"
type input "1.82"
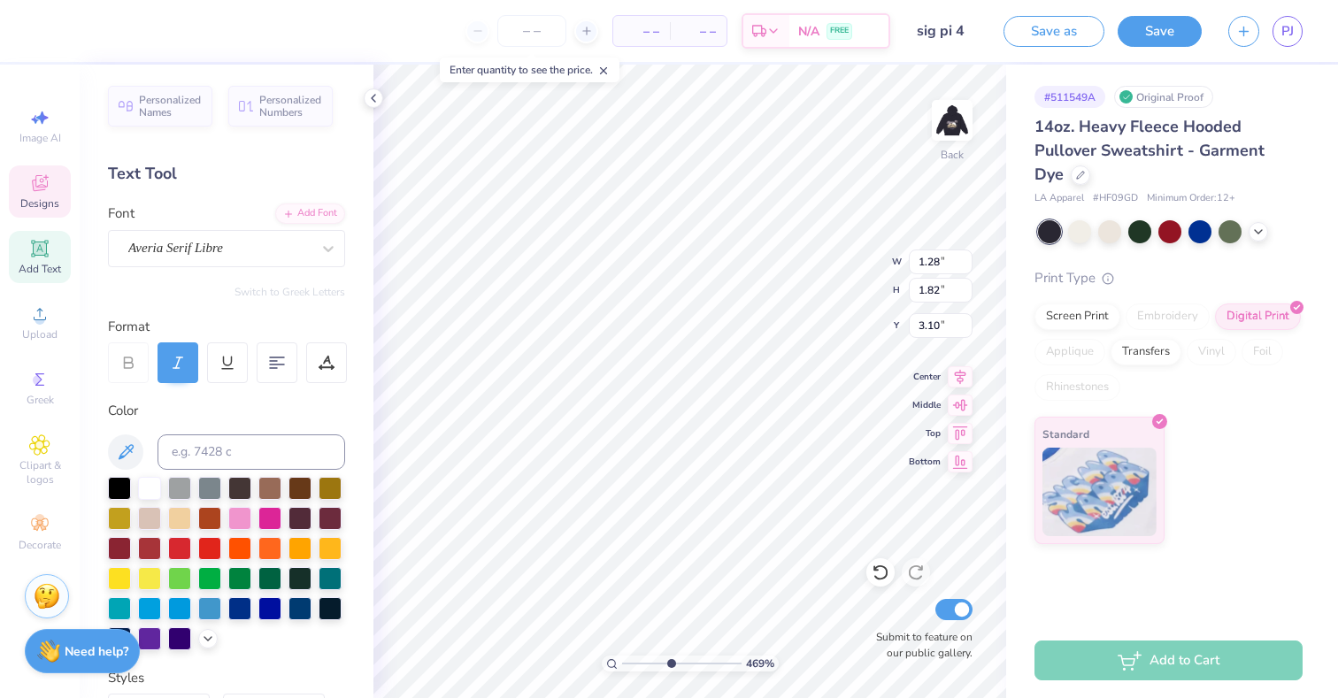
type input "3.09"
type input "2.26"
type input "3.58"
type input "4.51"
click at [611, 270] on div "Crop Image – – Per Item – – Total Est. Delivery N/A FREE Design Title sig pi 4 …" at bounding box center [669, 349] width 1338 height 698
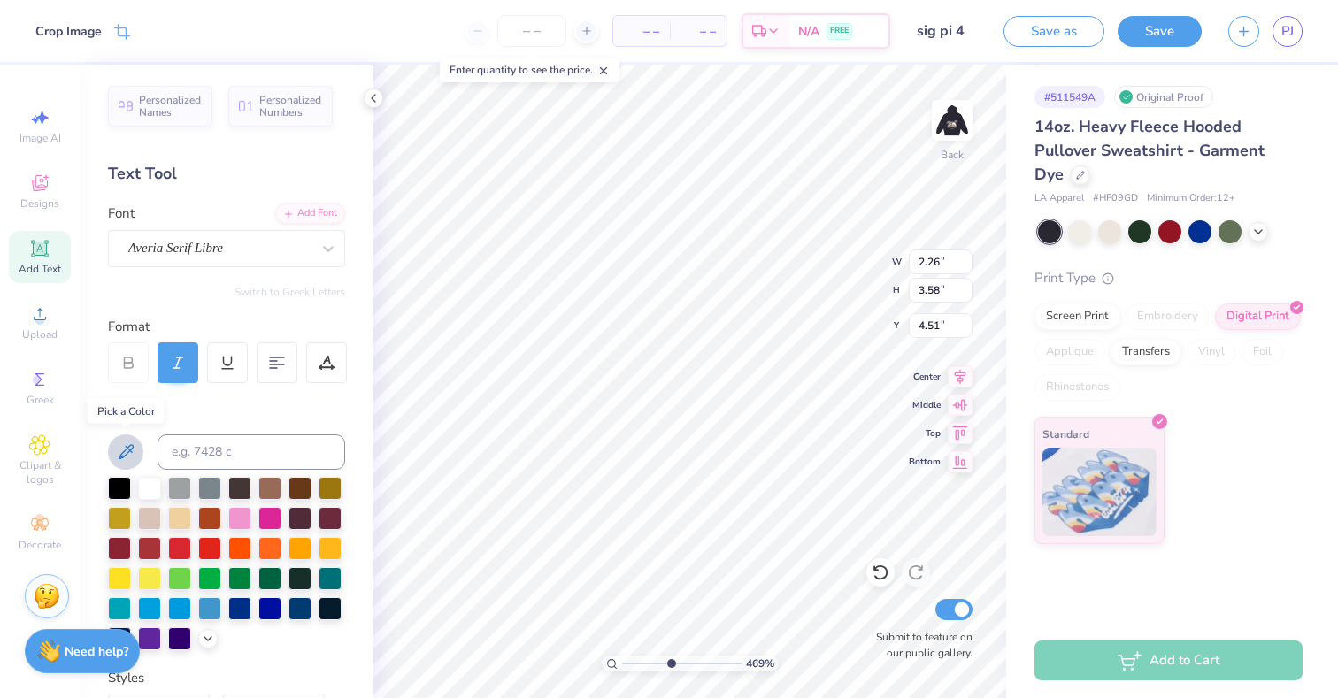
click at [130, 458] on icon at bounding box center [125, 452] width 21 height 21
type input "3.40"
type input "1.17"
type input "1.80"
type input "2.87"
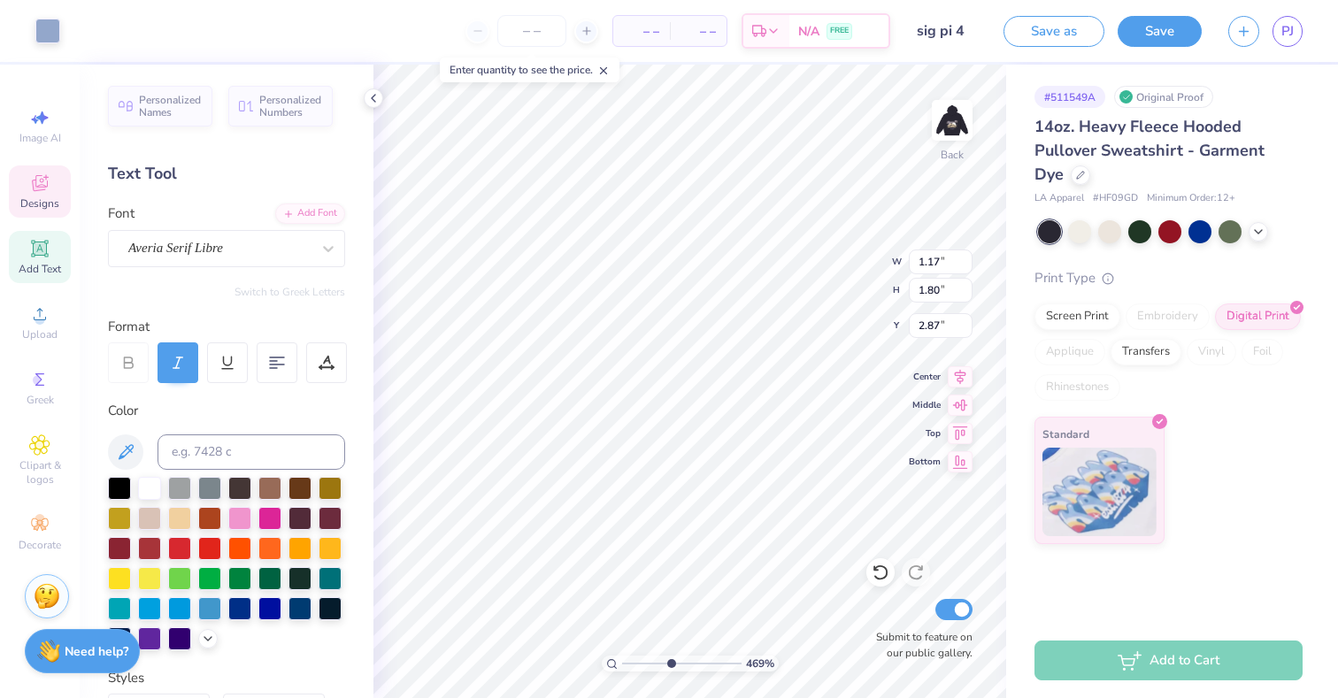
type input "2.26"
type input "3.58"
type input "3.40"
type input "3.61"
type input "3.65"
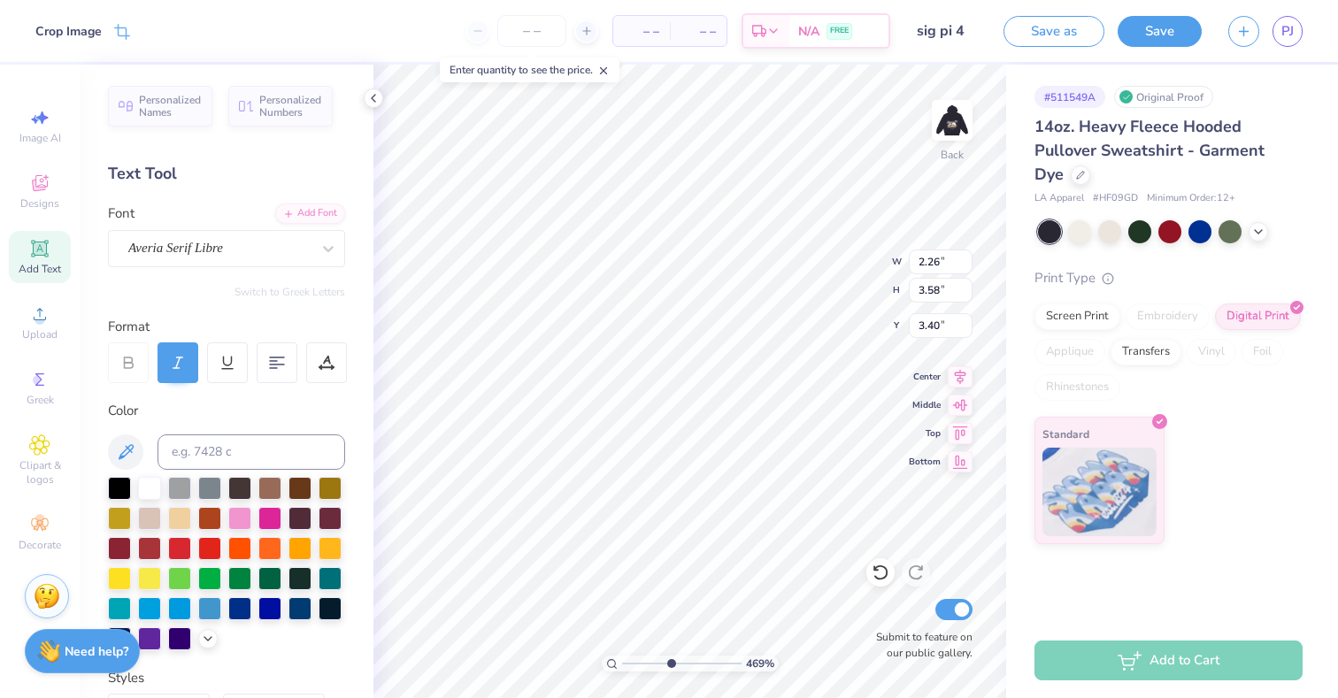
type input "3.15"
type input "0.96"
type input "0.97"
type input "3.77"
